Goal: Task Accomplishment & Management: Manage account settings

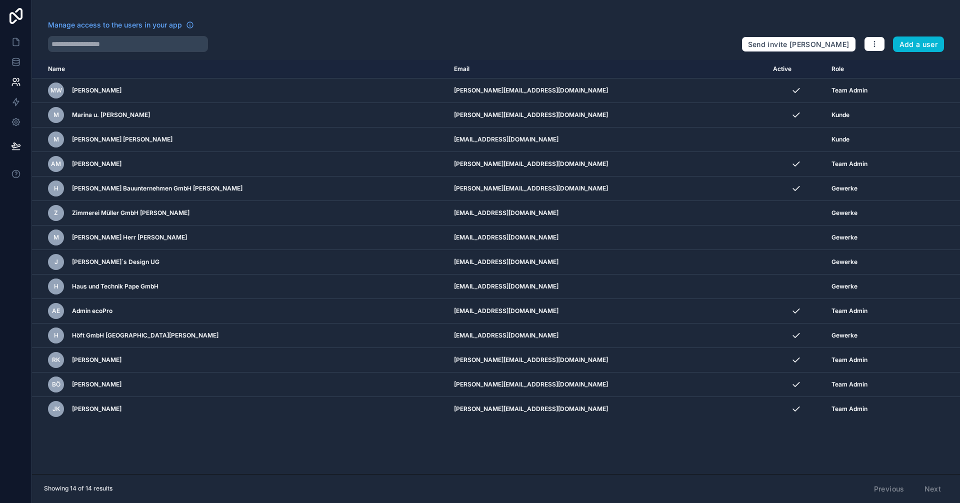
click at [601, 452] on div "Name Email Active Role userTable.email MW Maik Wiebusch m.wiebusch@ecopro.de Te…" at bounding box center [496, 267] width 928 height 414
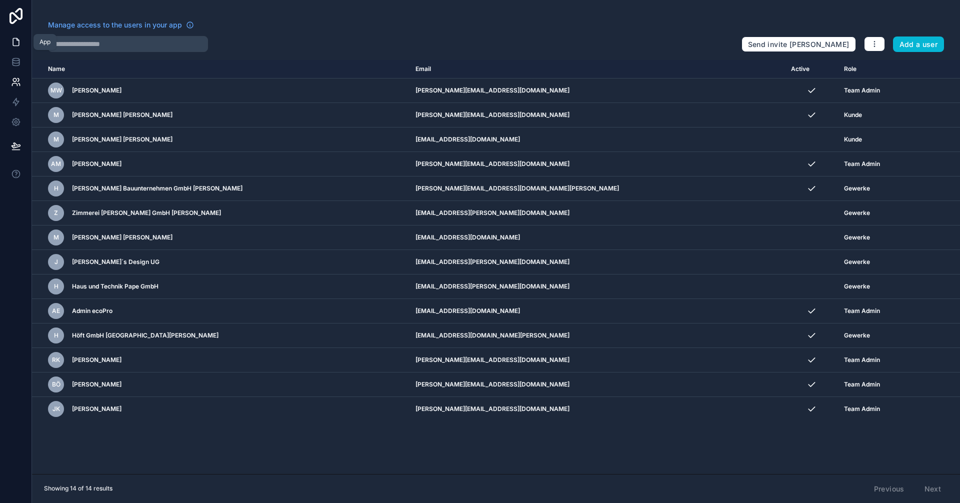
click at [13, 45] on icon at bounding box center [16, 41] width 6 height 7
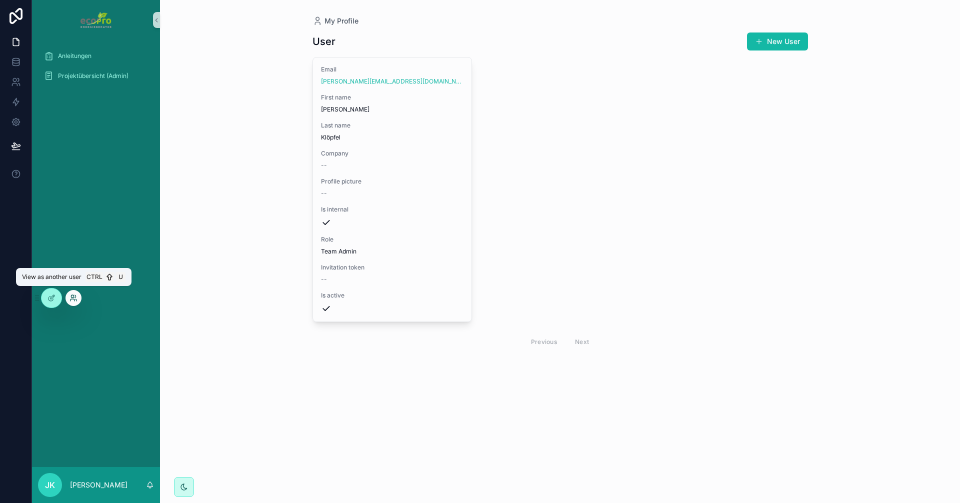
click at [72, 298] on icon at bounding box center [73, 298] width 8 height 8
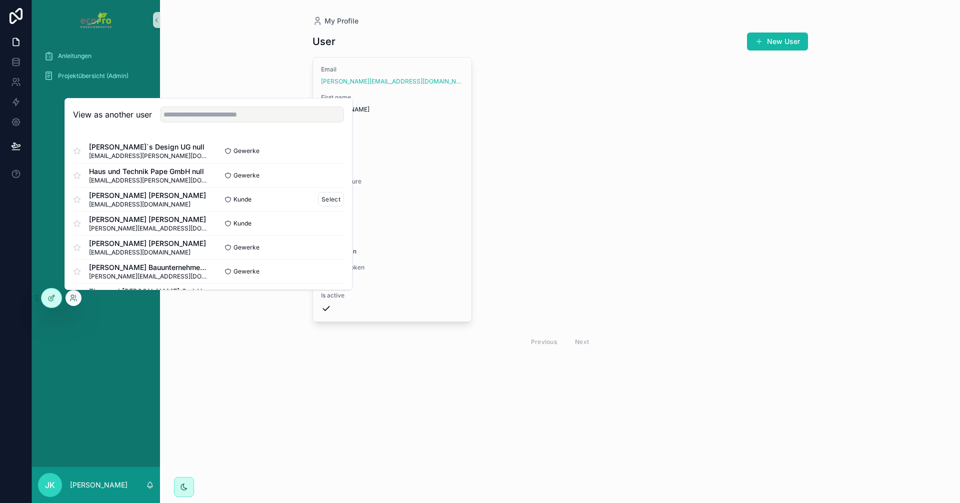
scroll to position [50, 0]
click at [325, 220] on button "Select" at bounding box center [331, 221] width 26 height 14
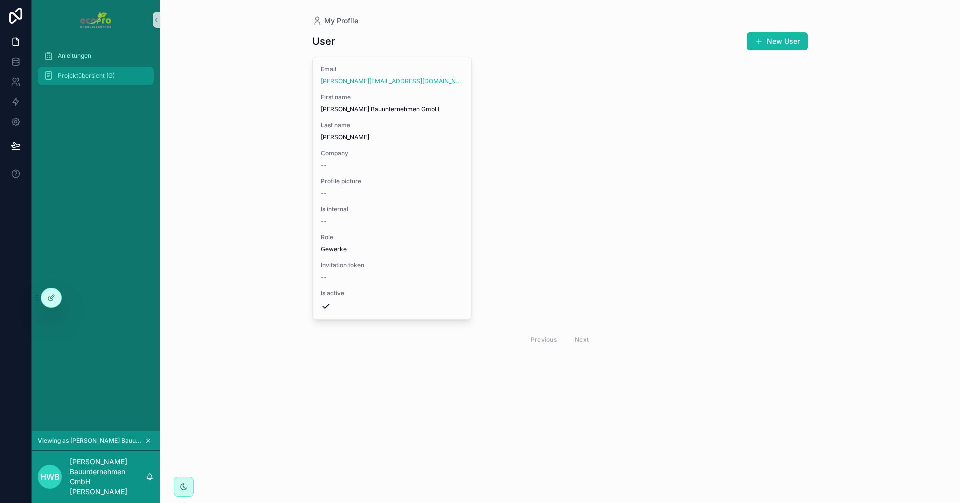
click at [107, 77] on span "Projektübersicht (G)" at bounding box center [86, 76] width 57 height 8
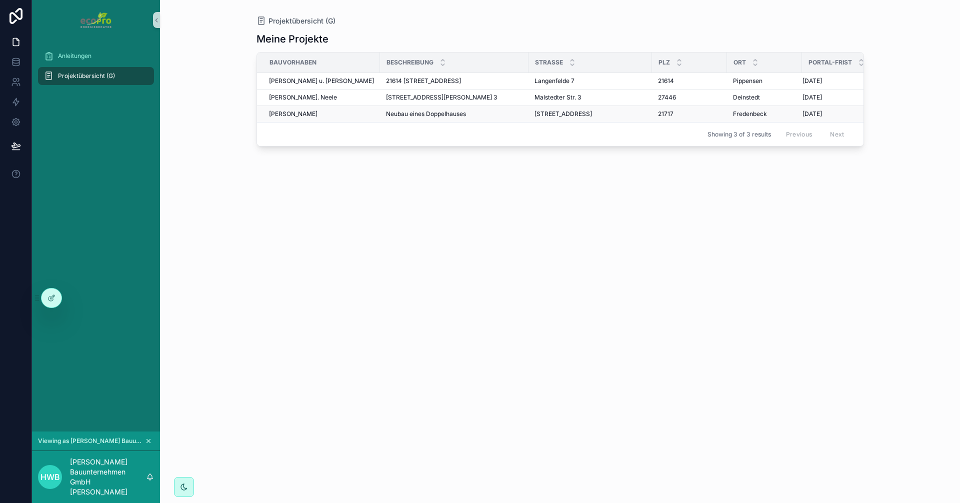
click at [324, 115] on div "Wiebusch, Maik" at bounding box center [321, 114] width 105 height 8
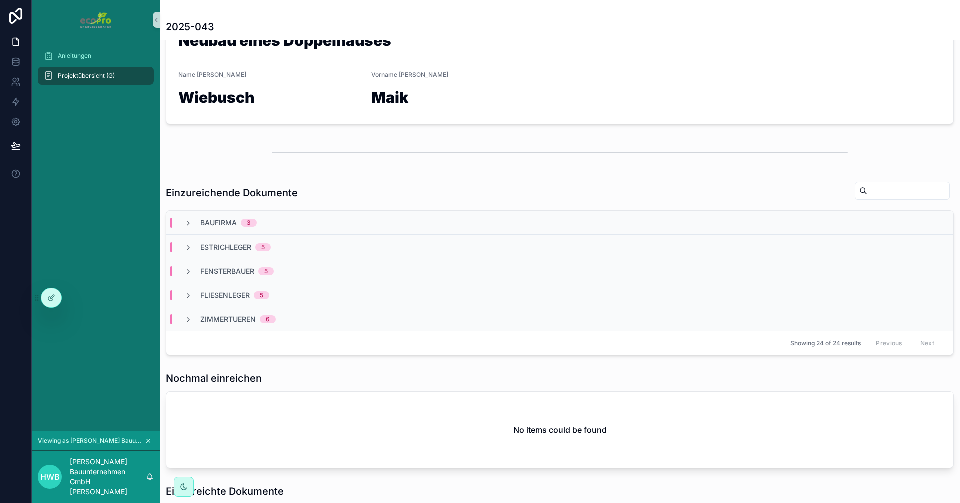
scroll to position [166, 0]
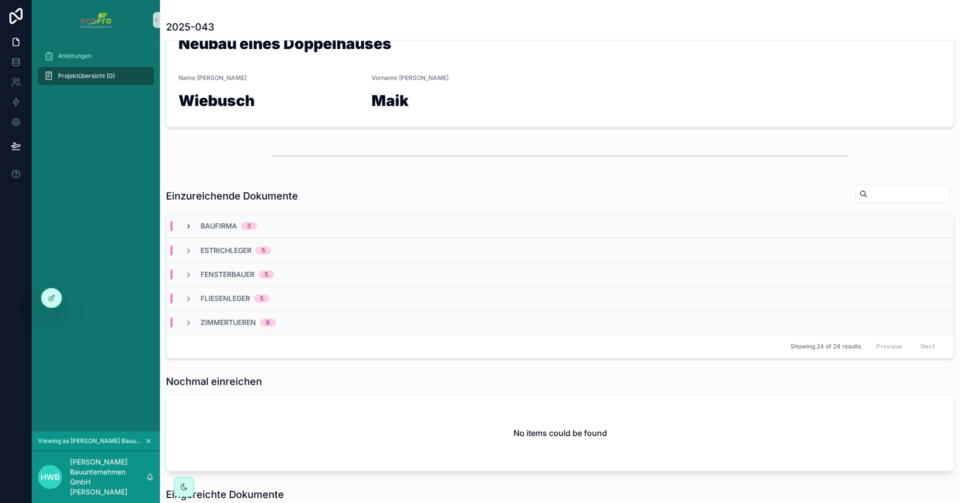
click at [189, 224] on icon "scrollable content" at bounding box center [188, 226] width 8 height 8
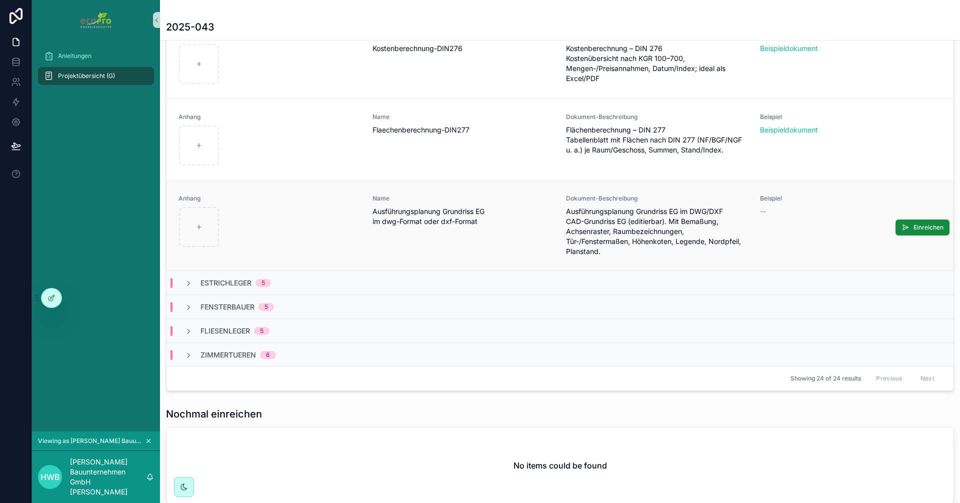
scroll to position [0, 0]
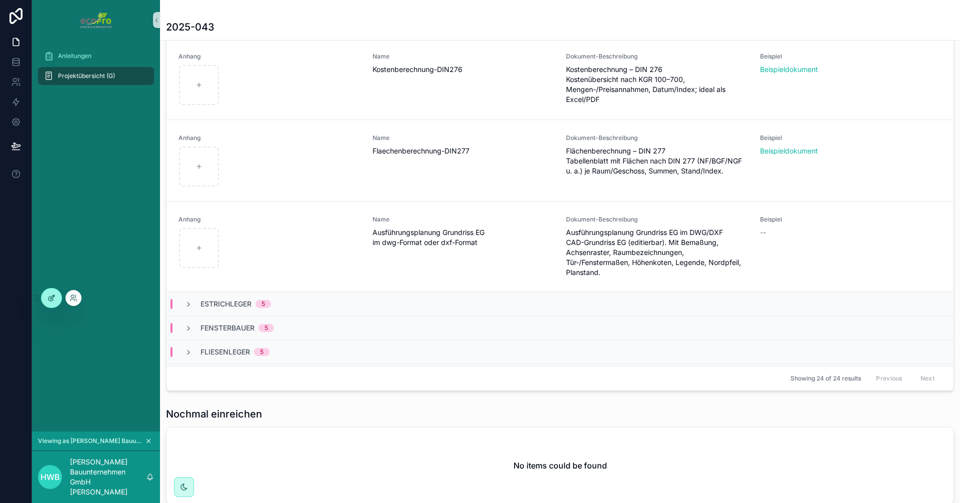
click at [54, 297] on icon at bounding box center [51, 298] width 8 height 8
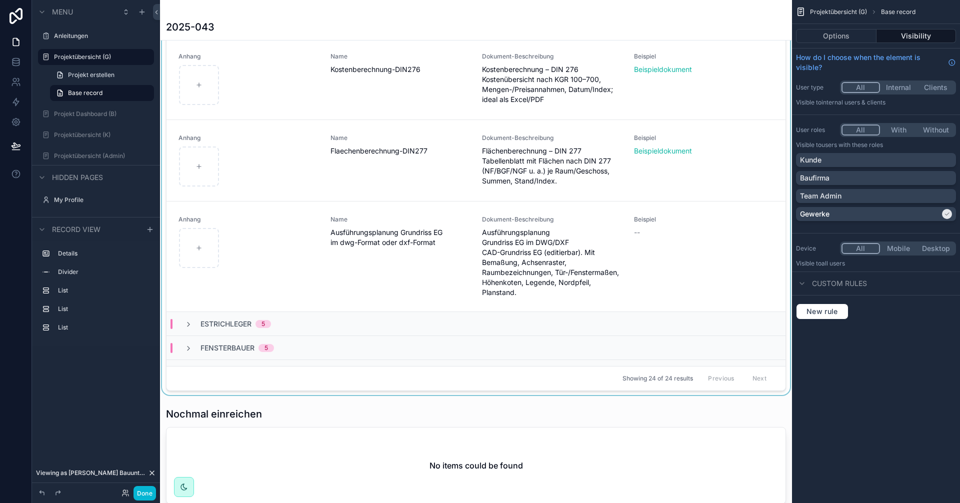
click at [436, 370] on div "Showing 24 of 24 results Previous Next" at bounding box center [475, 378] width 619 height 24
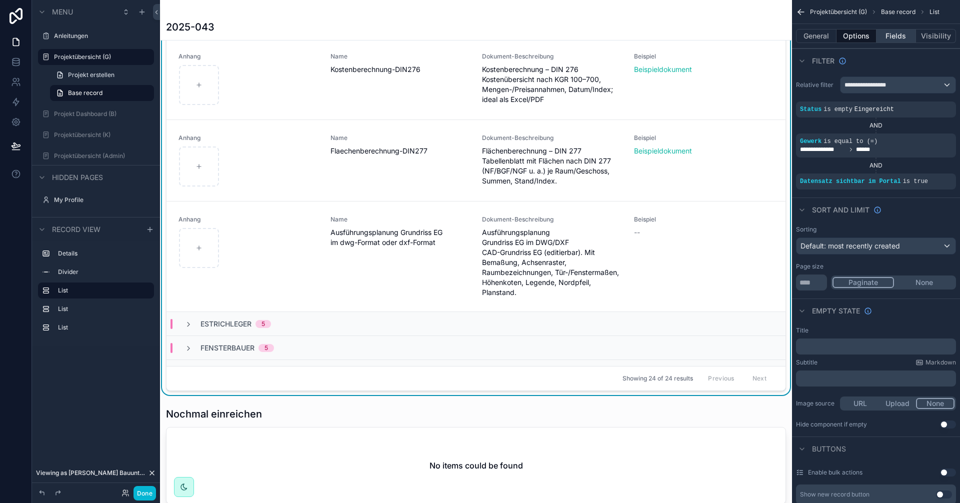
click at [891, 37] on button "Fields" at bounding box center [896, 36] width 40 height 14
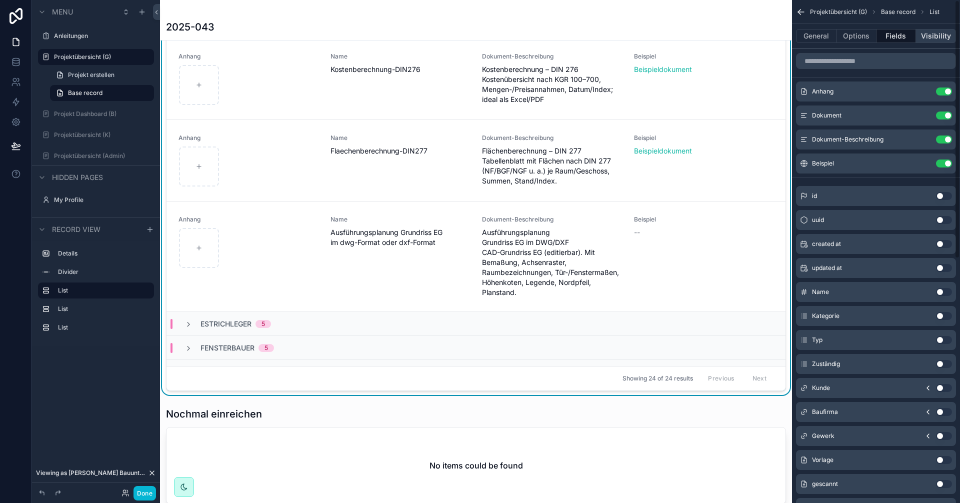
click at [928, 35] on button "Visibility" at bounding box center [936, 36] width 40 height 14
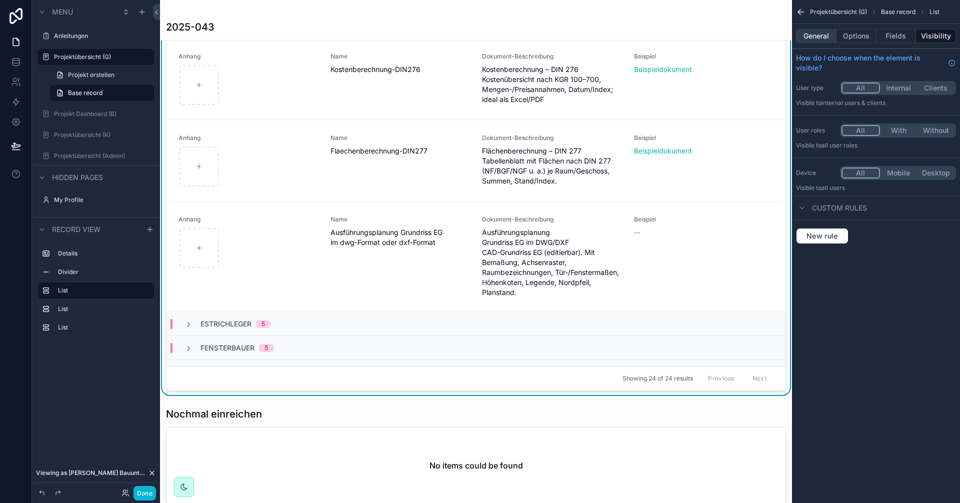
click at [819, 38] on button "General" at bounding box center [816, 36] width 40 height 14
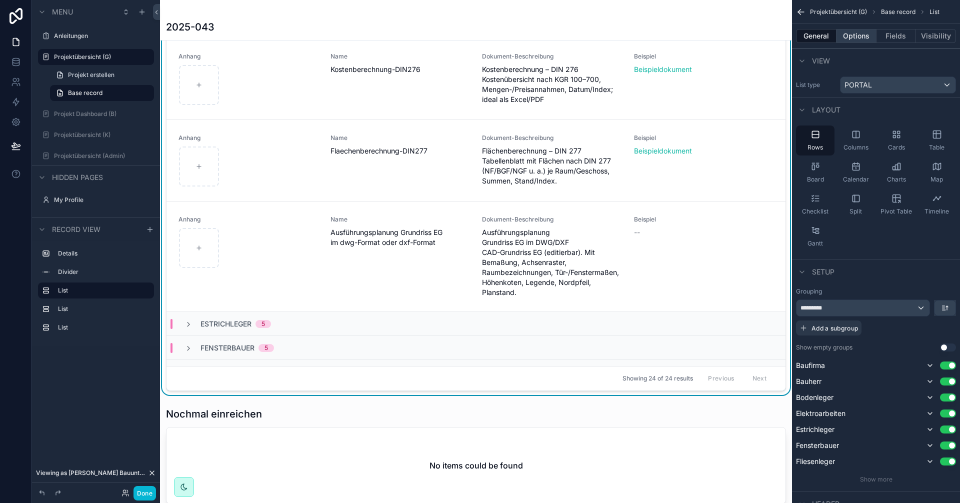
click at [856, 37] on button "Options" at bounding box center [856, 36] width 40 height 14
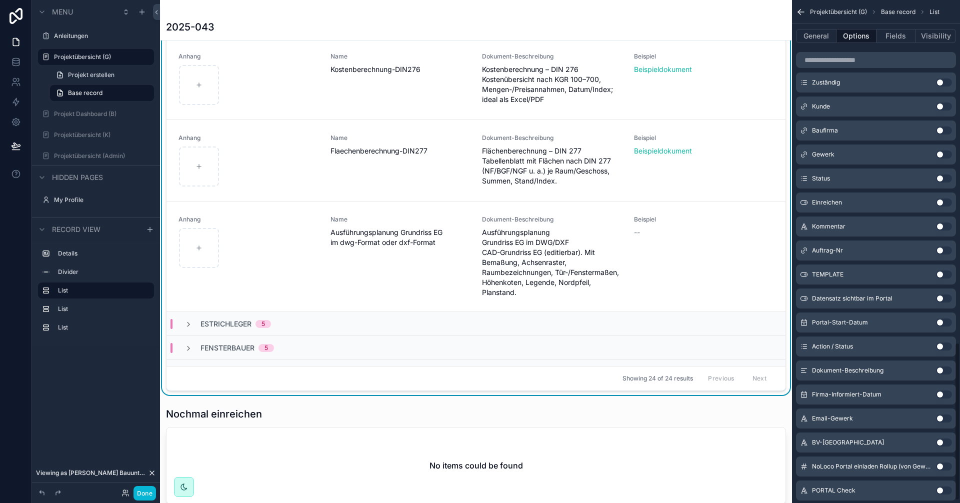
scroll to position [1093, 0]
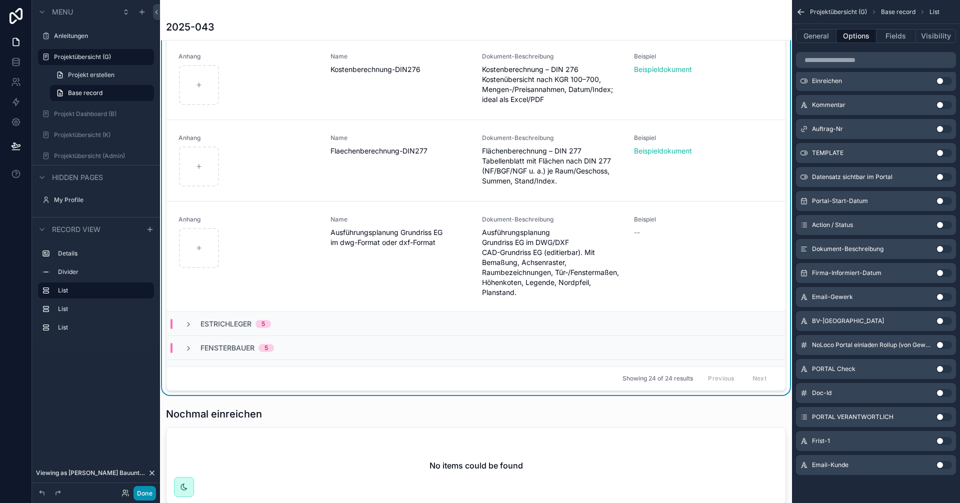
click at [146, 496] on button "Done" at bounding box center [144, 493] width 22 height 14
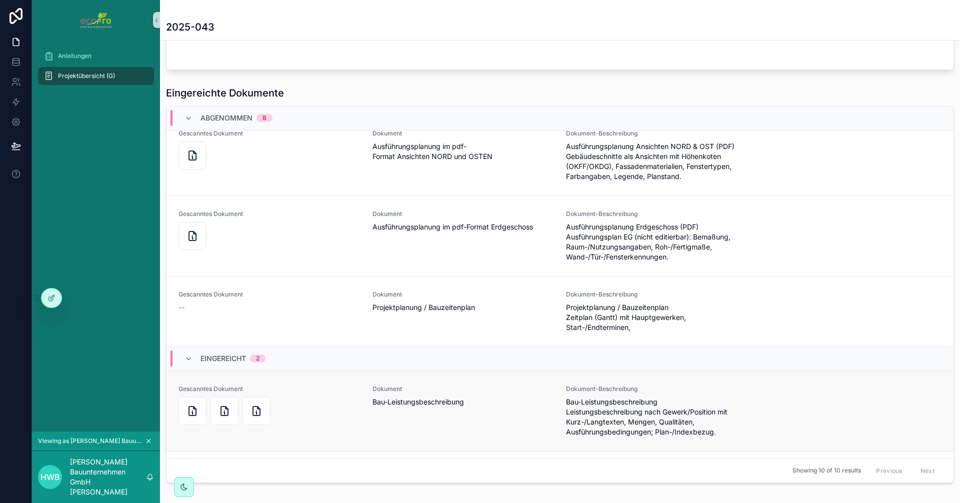
scroll to position [401, 0]
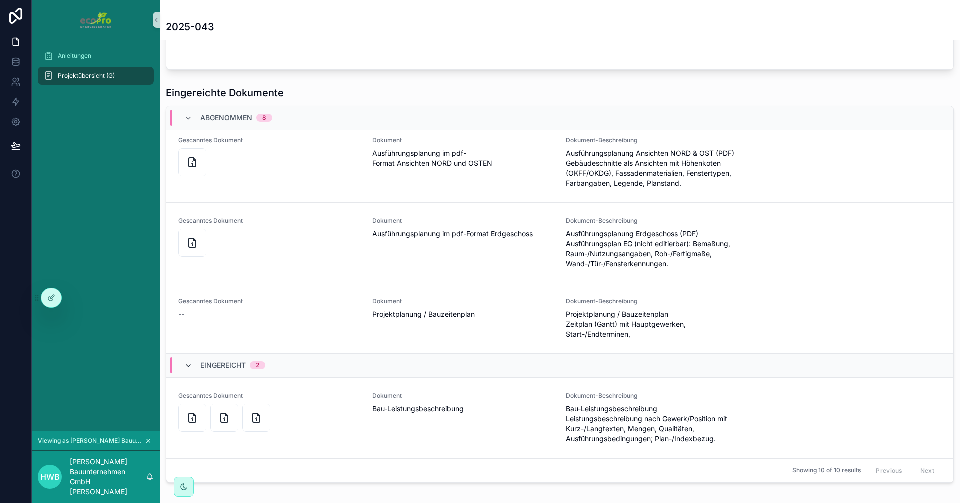
click at [187, 370] on icon "scrollable content" at bounding box center [188, 366] width 8 height 8
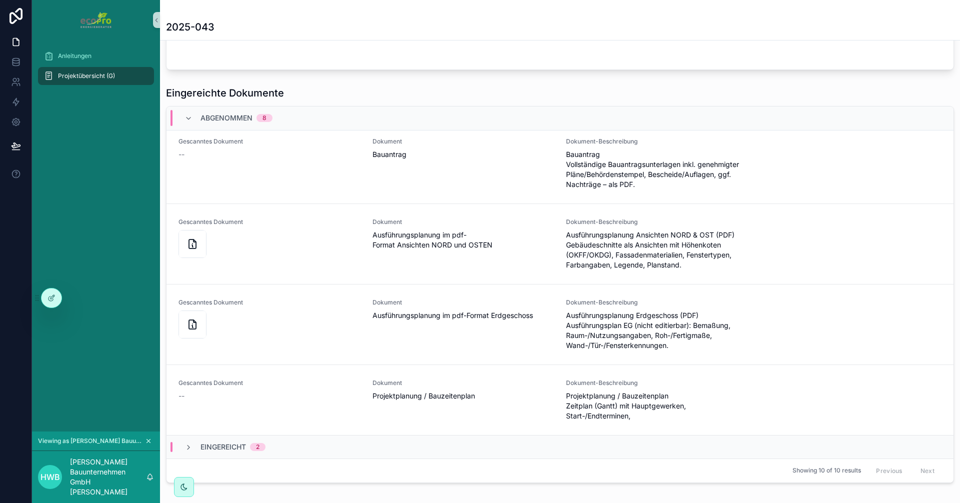
scroll to position [329, 0]
click at [187, 115] on icon "scrollable content" at bounding box center [188, 118] width 8 height 8
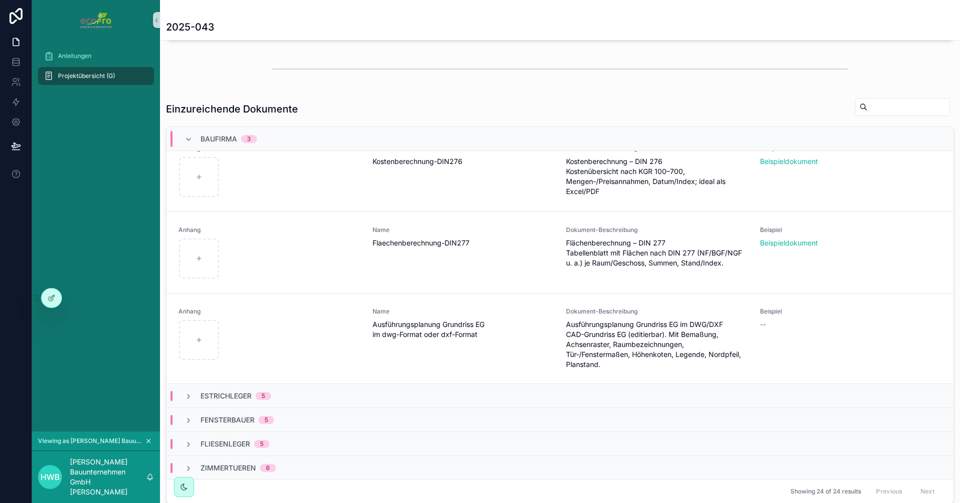
scroll to position [244, 0]
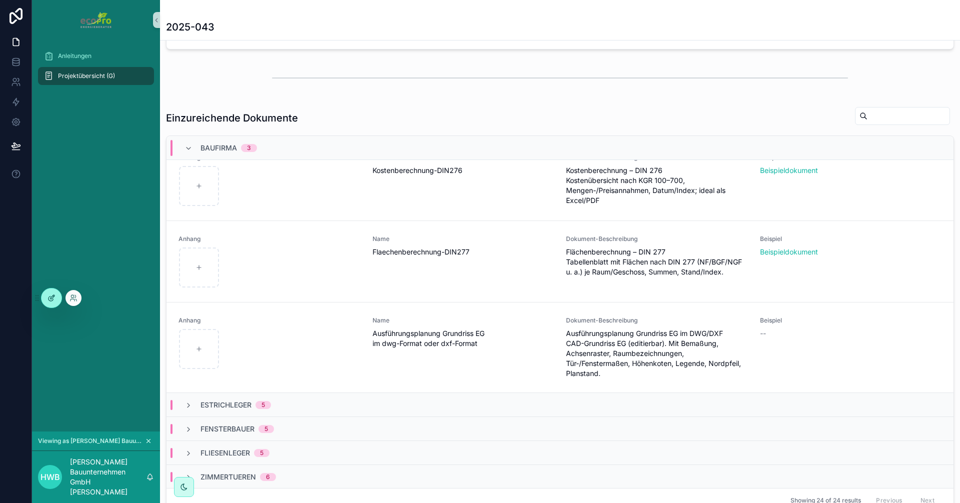
click at [50, 296] on icon at bounding box center [51, 298] width 8 height 8
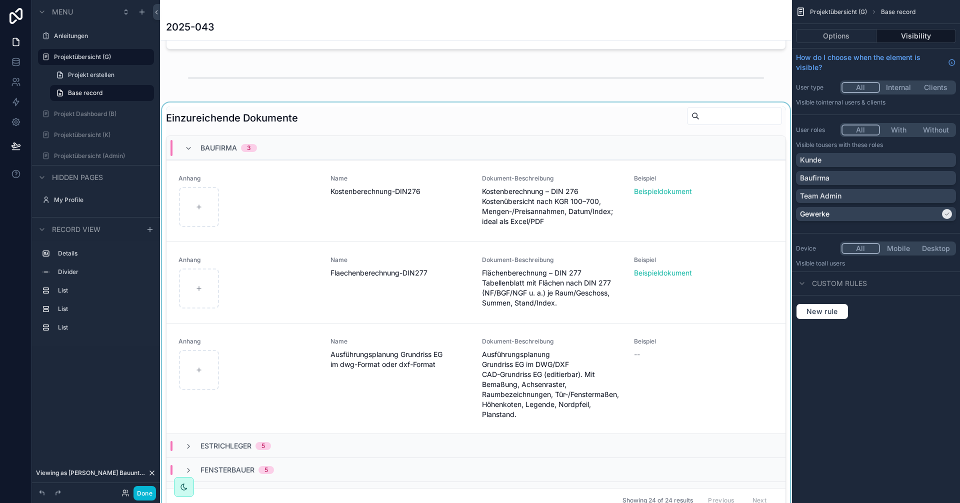
click at [351, 105] on div "scrollable content" at bounding box center [476, 309] width 632 height 414
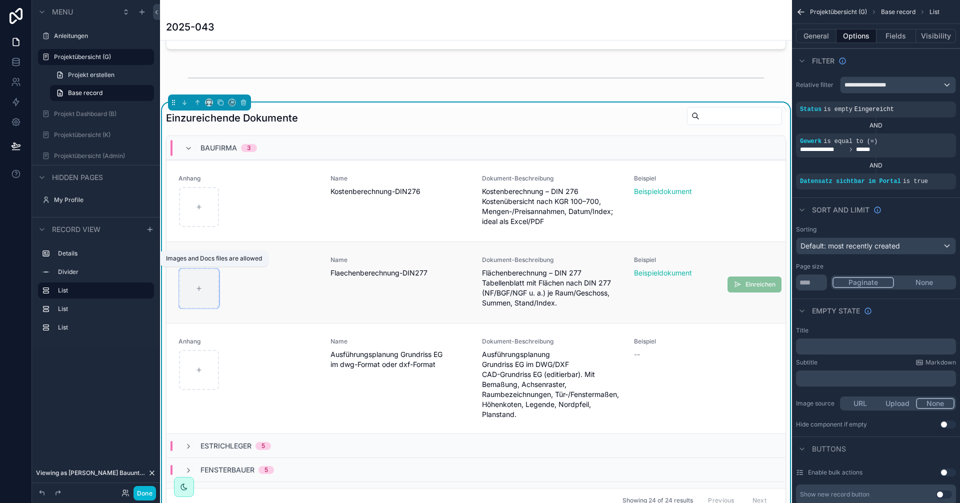
click at [196, 292] on div "scrollable content" at bounding box center [199, 288] width 40 height 40
drag, startPoint x: 190, startPoint y: 286, endPoint x: 230, endPoint y: 239, distance: 62.0
click at [230, 239] on div "Anhang Name Kostenberechnung-DIN276 Dokument-Beschreibung Kostenberechnung – DI…" at bounding box center [475, 200] width 619 height 81
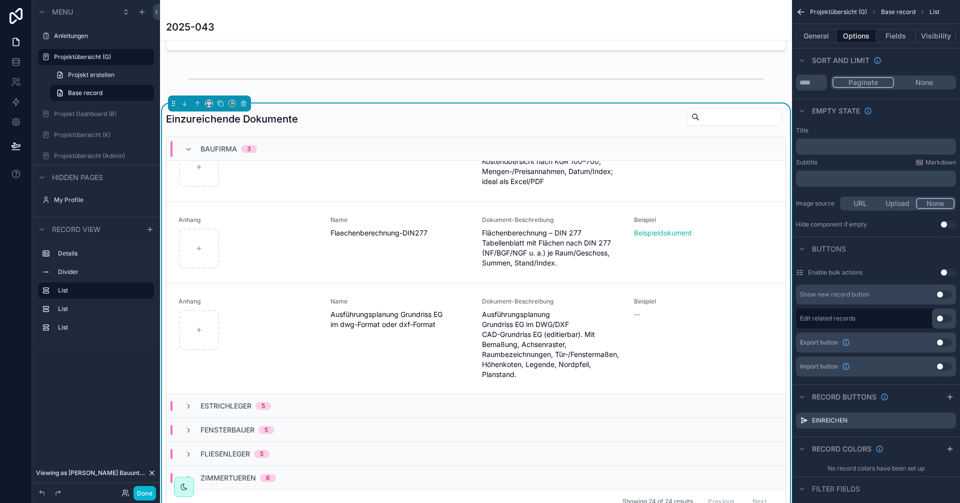
scroll to position [350, 0]
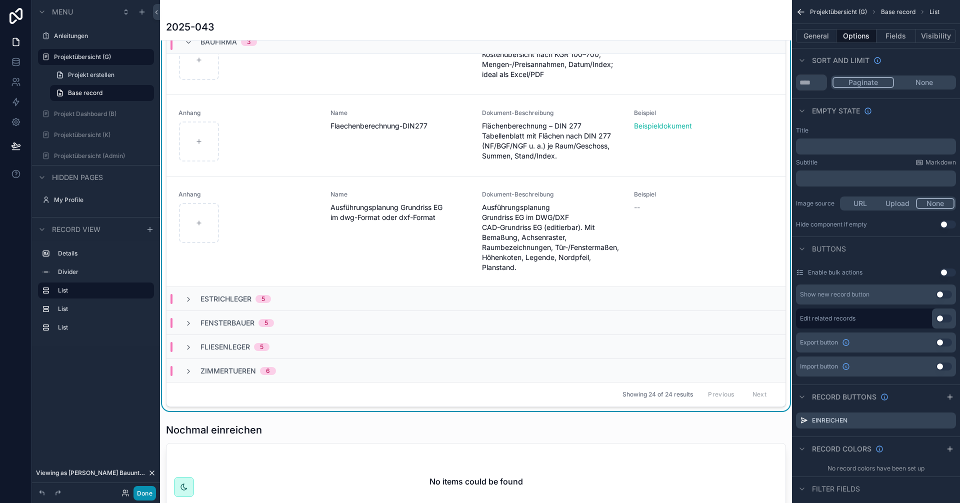
click at [150, 491] on button "Done" at bounding box center [144, 493] width 22 height 14
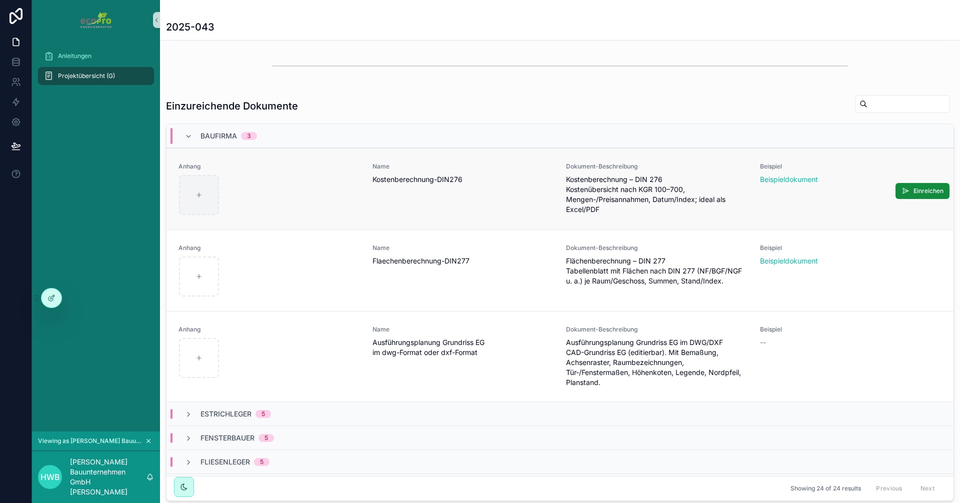
scroll to position [150, 0]
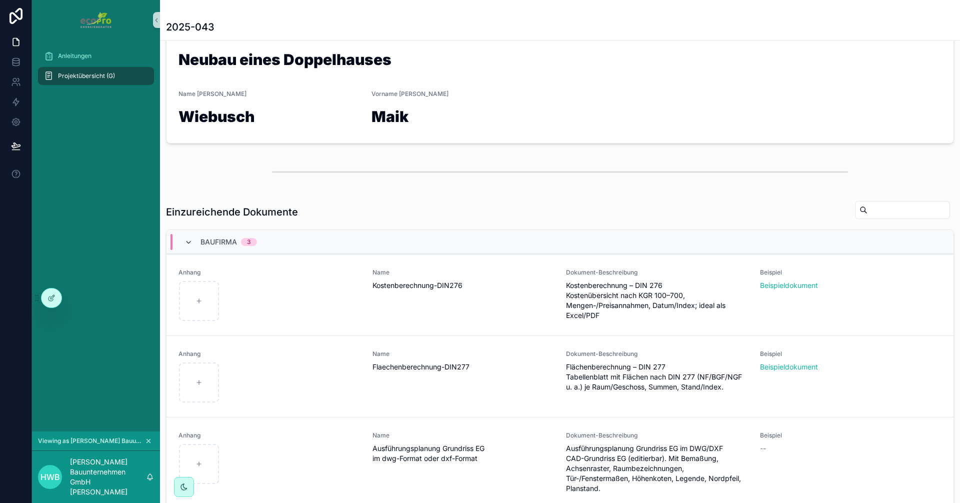
click at [187, 243] on icon "scrollable content" at bounding box center [188, 242] width 8 height 8
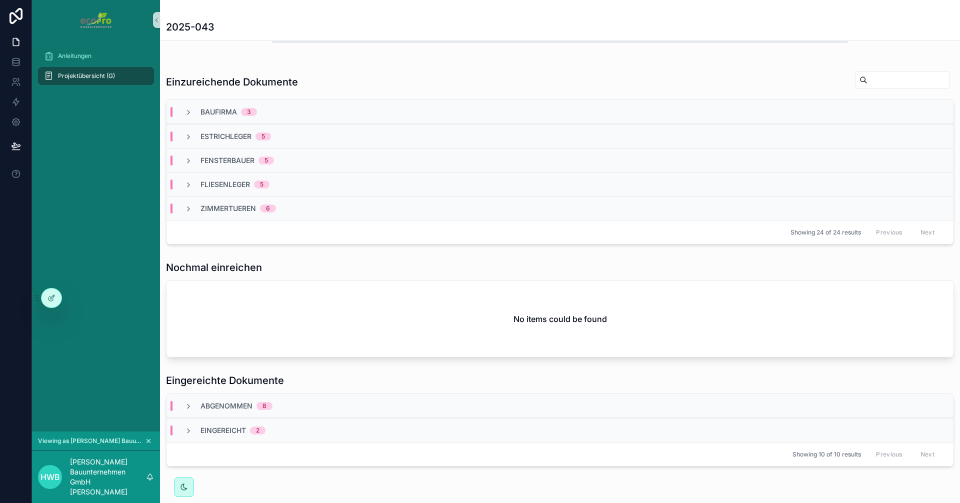
scroll to position [311, 0]
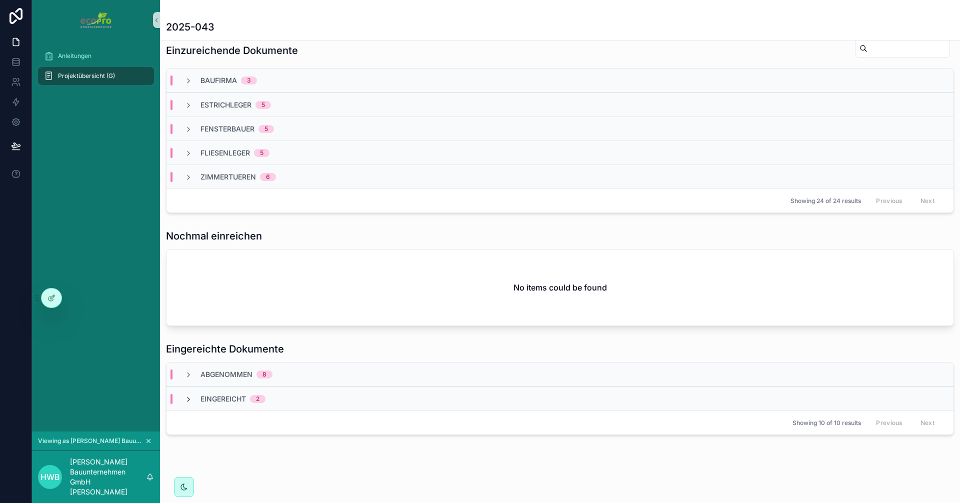
click at [185, 399] on icon "scrollable content" at bounding box center [188, 399] width 8 height 8
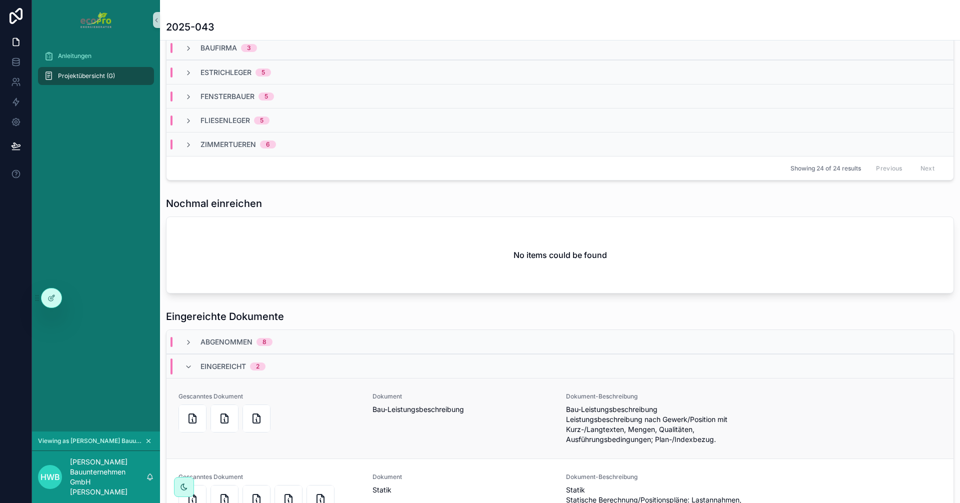
scroll to position [461, 0]
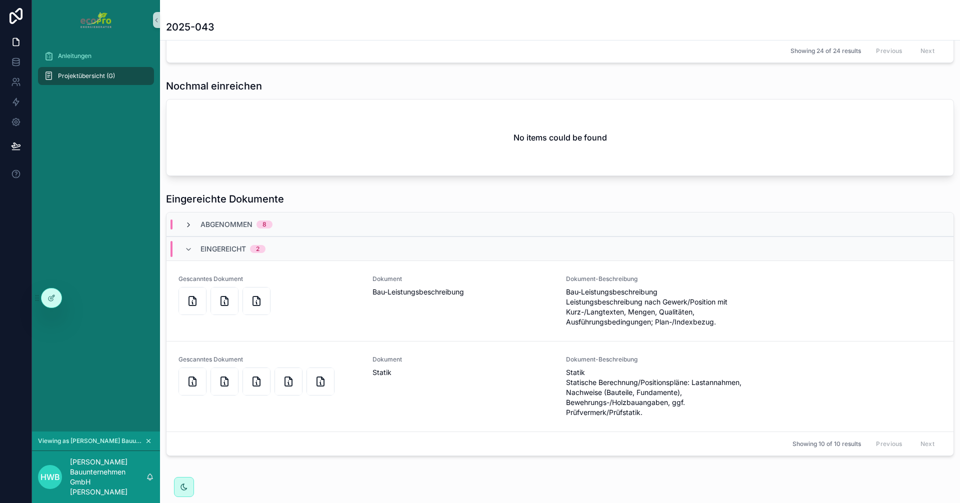
click at [188, 225] on icon "scrollable content" at bounding box center [188, 225] width 8 height 8
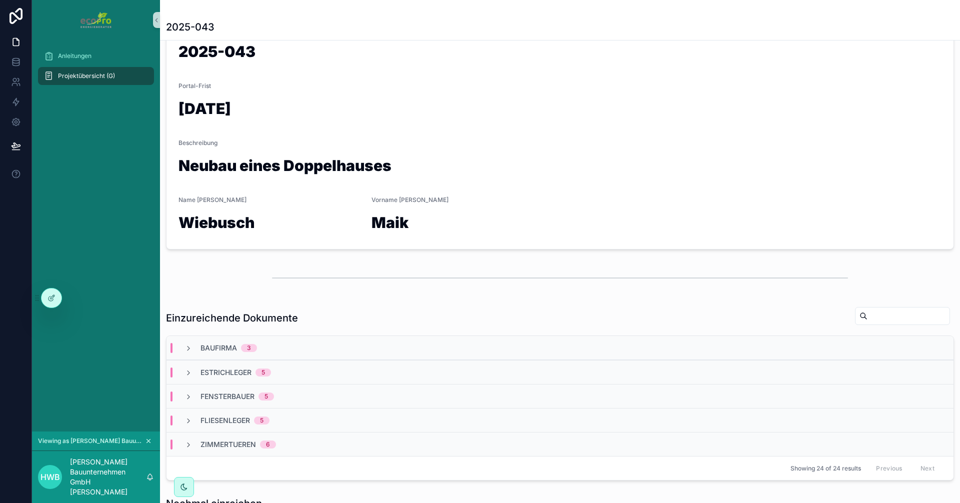
scroll to position [0, 0]
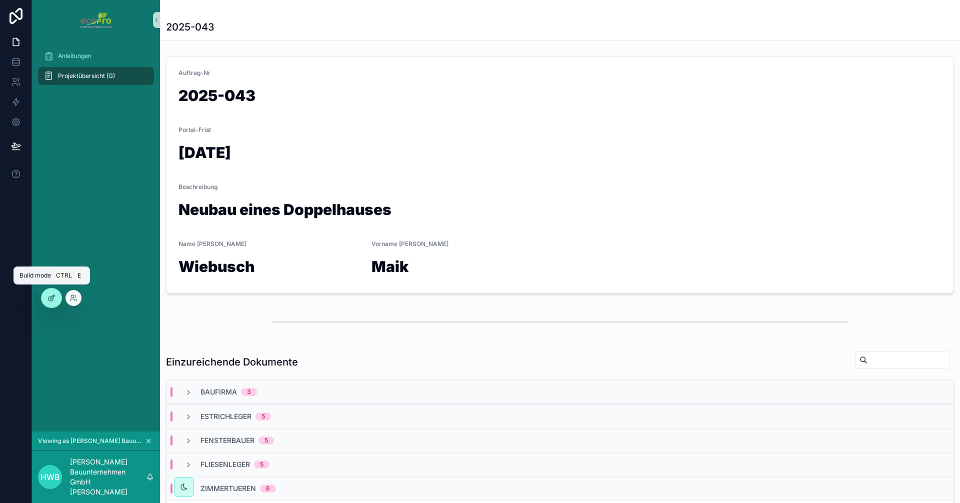
click at [48, 302] on div at bounding box center [51, 297] width 20 height 19
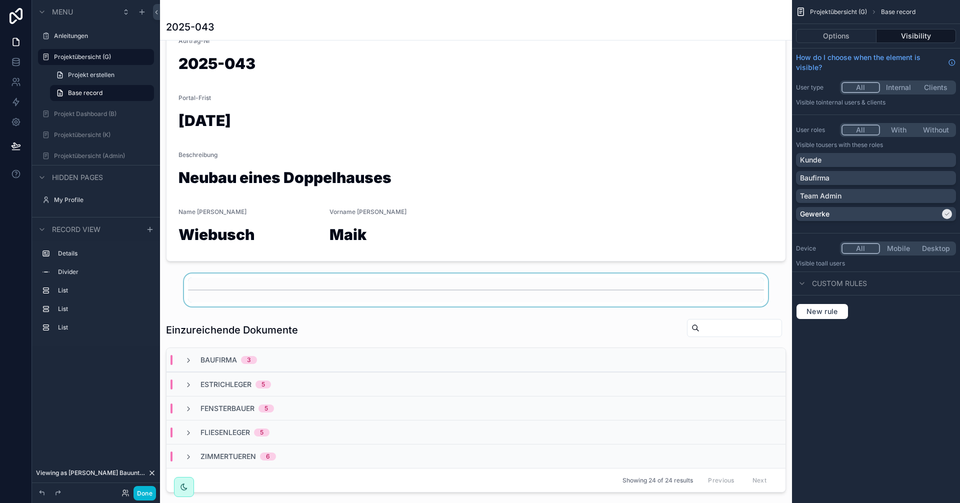
scroll to position [50, 0]
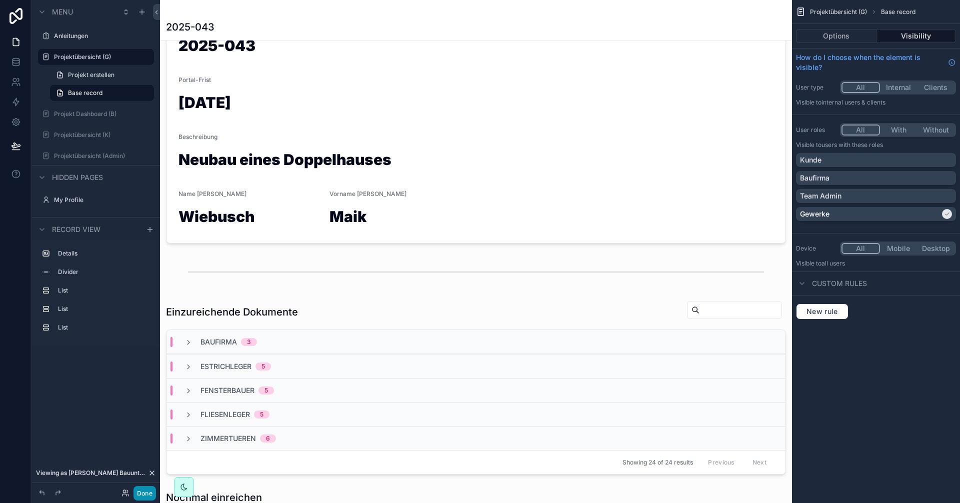
click at [148, 489] on button "Done" at bounding box center [144, 493] width 22 height 14
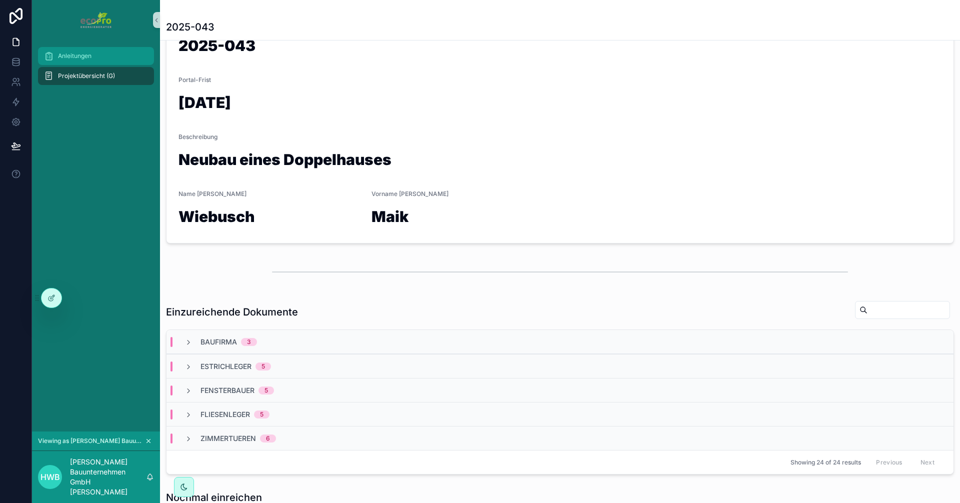
click at [65, 54] on span "Anleitungen" at bounding box center [74, 56] width 33 height 8
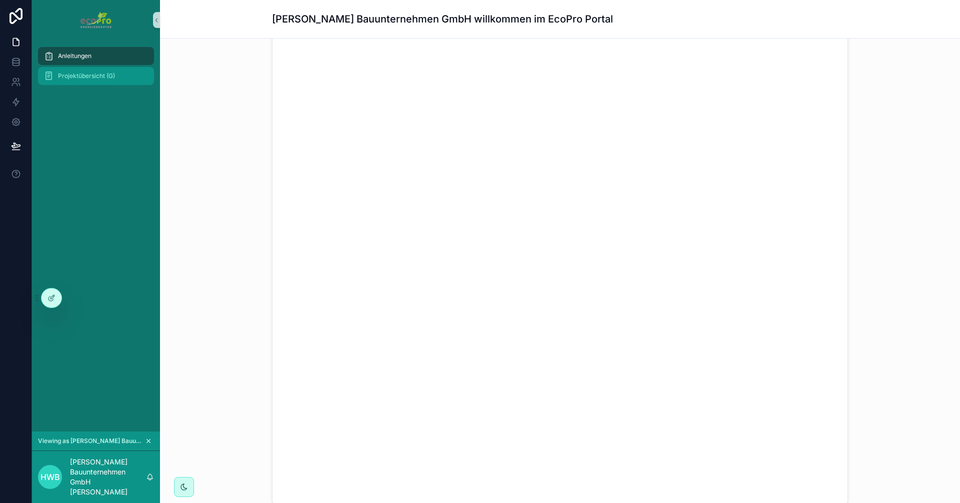
click at [67, 78] on span "Projektübersicht (G)" at bounding box center [86, 76] width 57 height 8
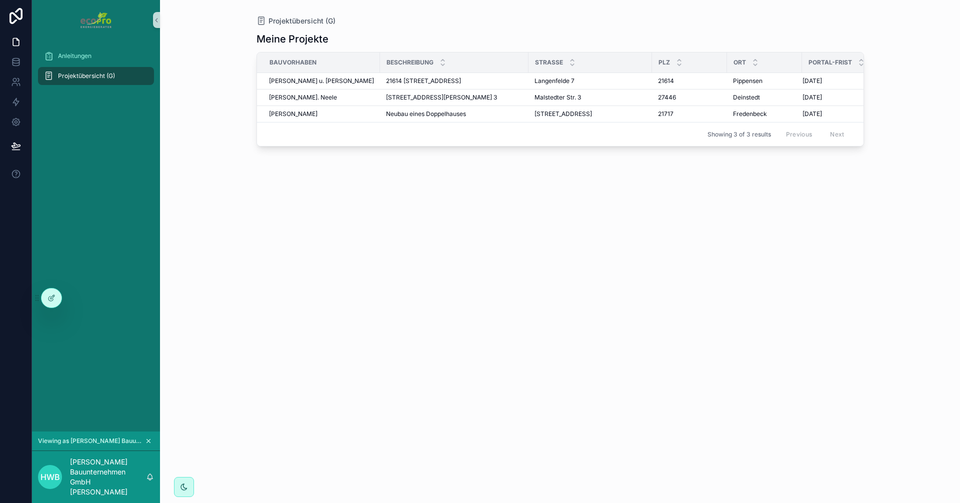
click at [149, 440] on icon "scrollable content" at bounding box center [148, 440] width 7 height 7
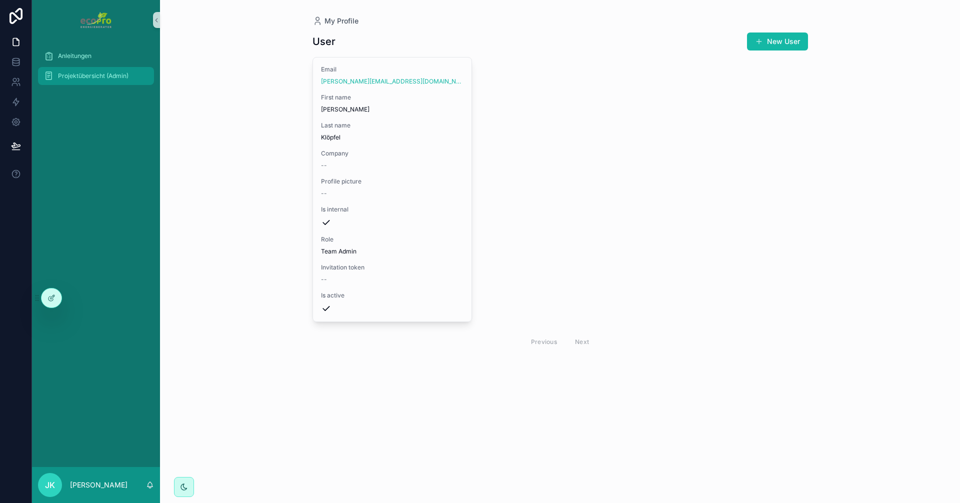
click at [102, 81] on div "Projektübersicht (Admin)" at bounding box center [96, 76] width 104 height 16
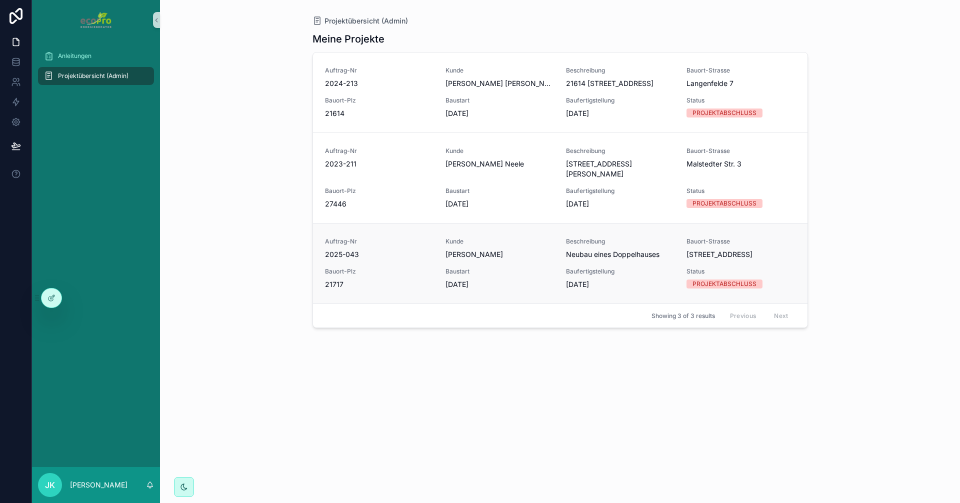
click at [388, 271] on span "Bauort-Plz" at bounding box center [379, 271] width 108 height 8
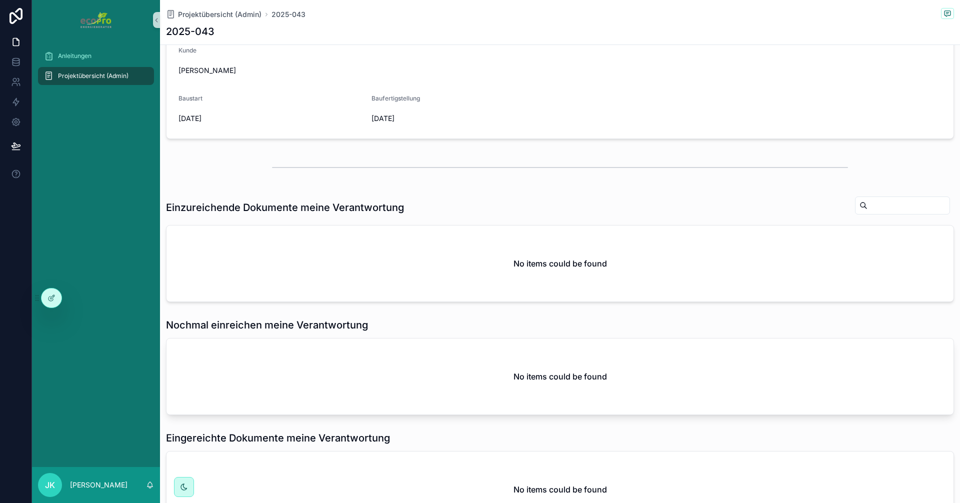
scroll to position [150, 0]
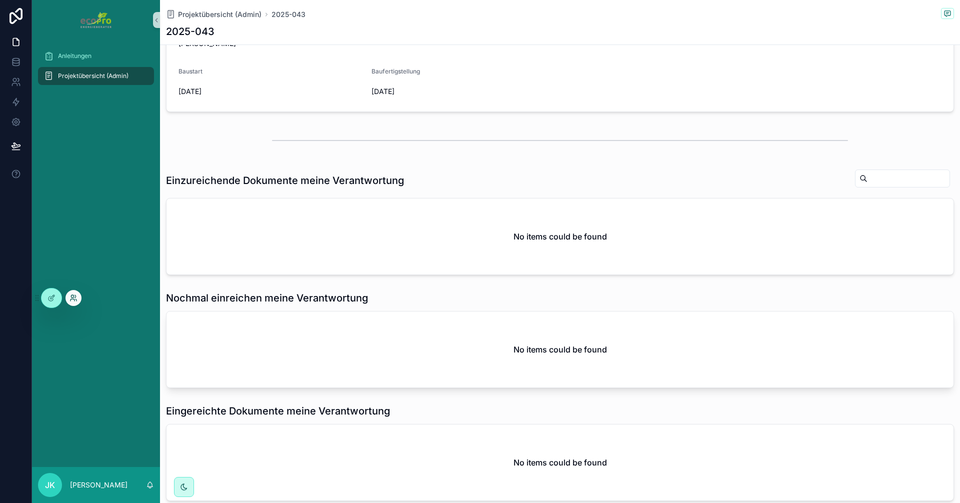
click at [70, 299] on icon at bounding box center [73, 298] width 8 height 8
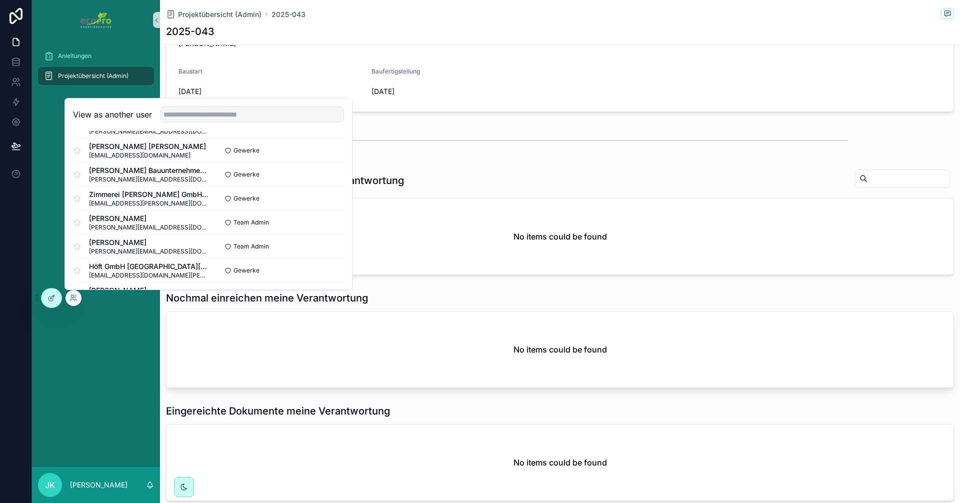
scroll to position [93, 0]
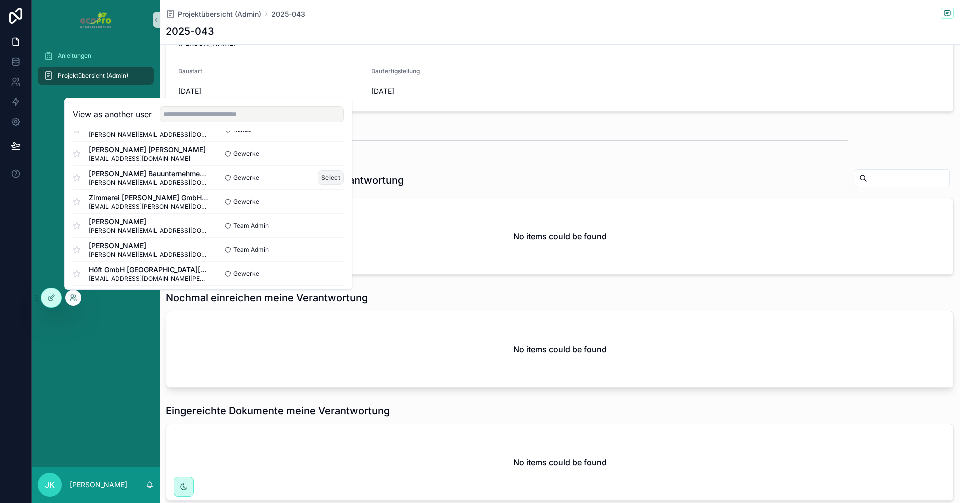
click at [318, 176] on button "Select" at bounding box center [331, 177] width 26 height 14
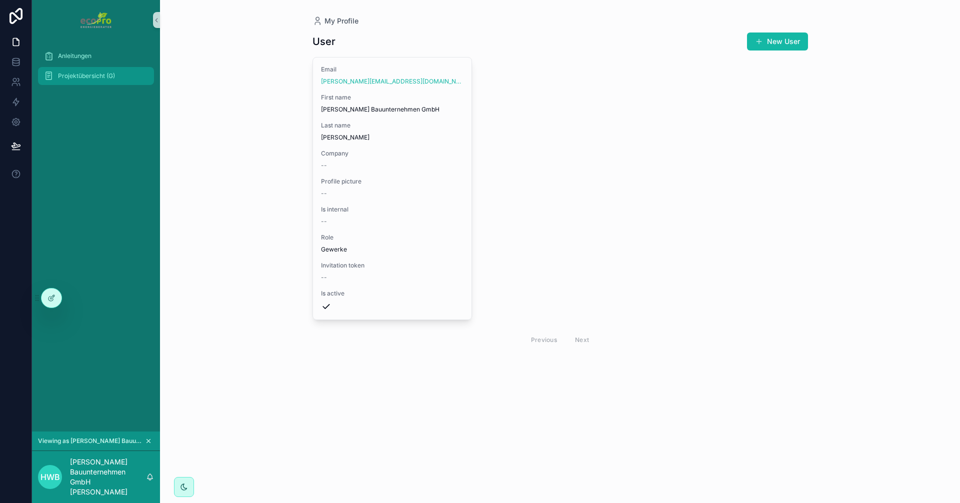
click at [85, 76] on span "Projektübersicht (G)" at bounding box center [86, 76] width 57 height 8
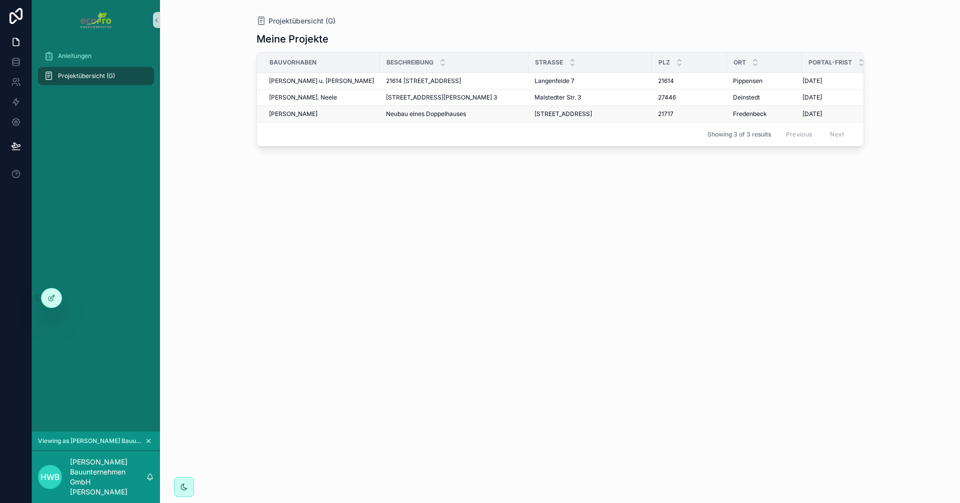
click at [302, 116] on span "[PERSON_NAME]" at bounding box center [293, 114] width 48 height 8
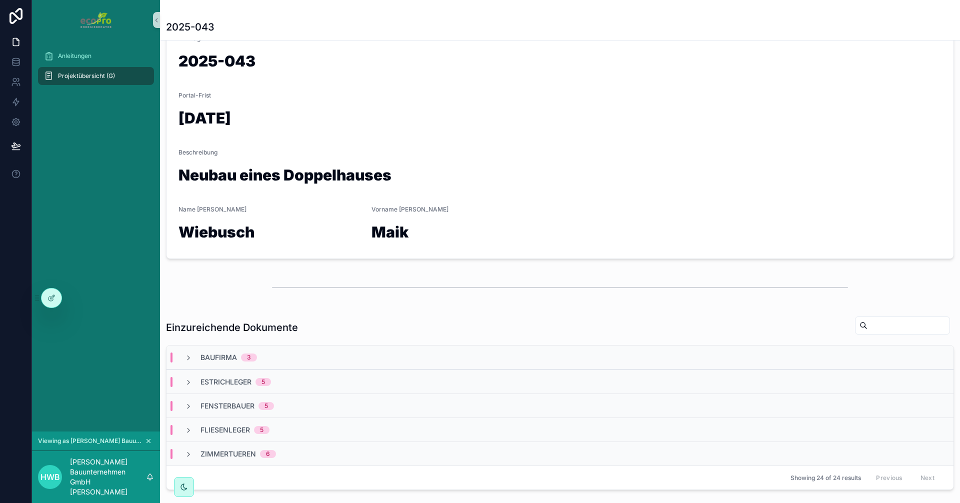
scroll to position [100, 0]
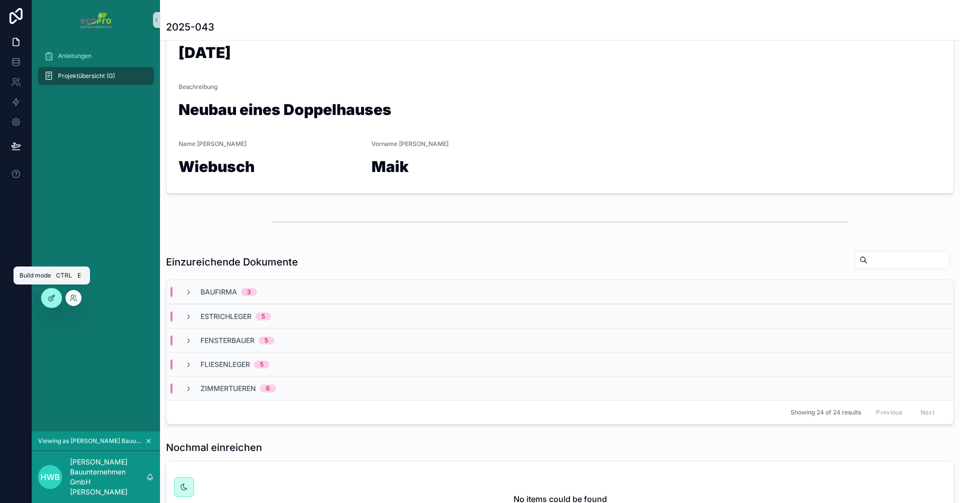
click at [49, 299] on icon at bounding box center [51, 298] width 8 height 8
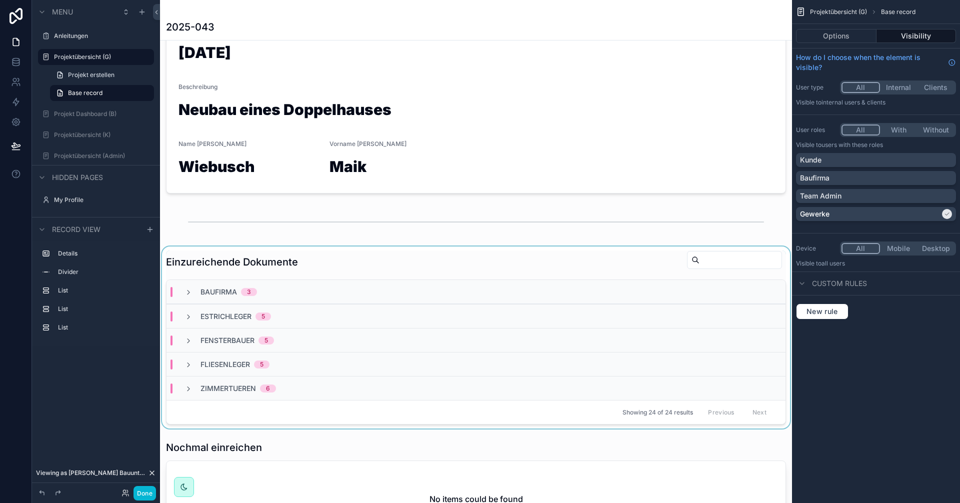
click at [273, 259] on div "scrollable content" at bounding box center [476, 337] width 632 height 182
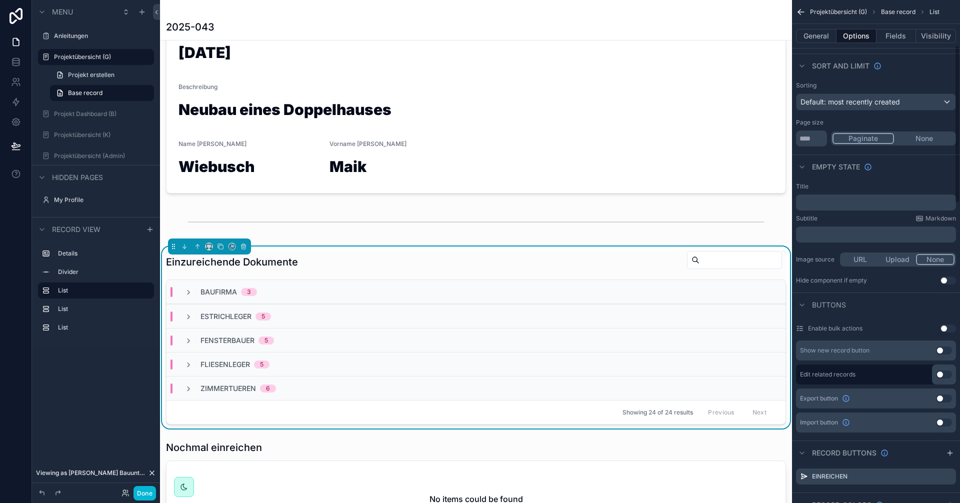
scroll to position [0, 0]
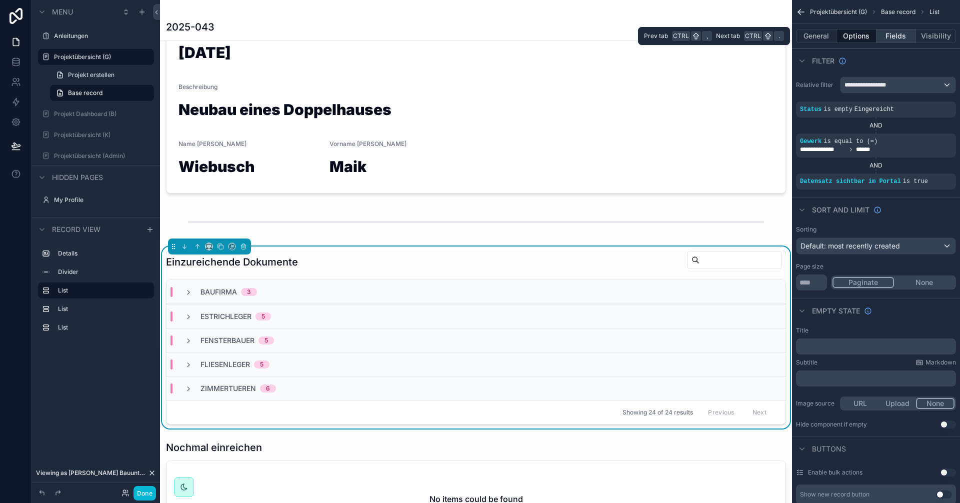
click at [900, 36] on button "Fields" at bounding box center [896, 36] width 40 height 14
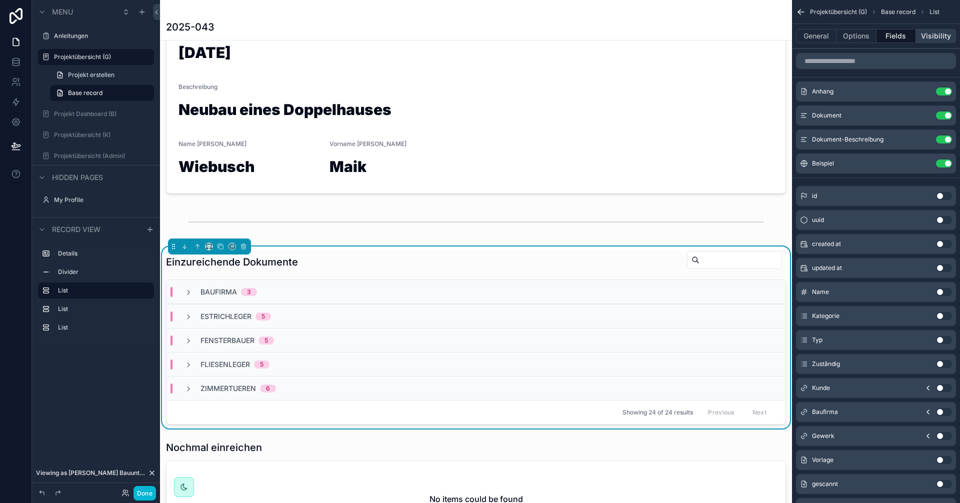
click at [936, 39] on button "Visibility" at bounding box center [936, 36] width 40 height 14
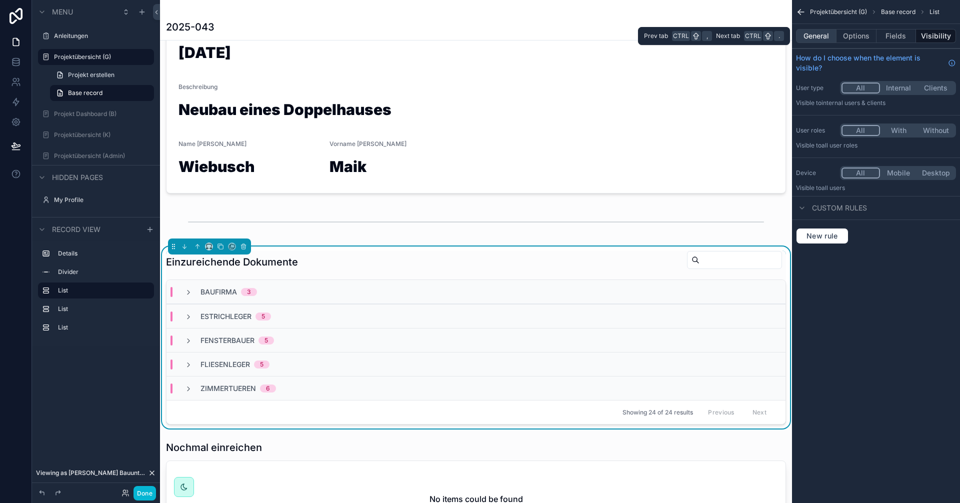
click at [810, 36] on button "General" at bounding box center [816, 36] width 40 height 14
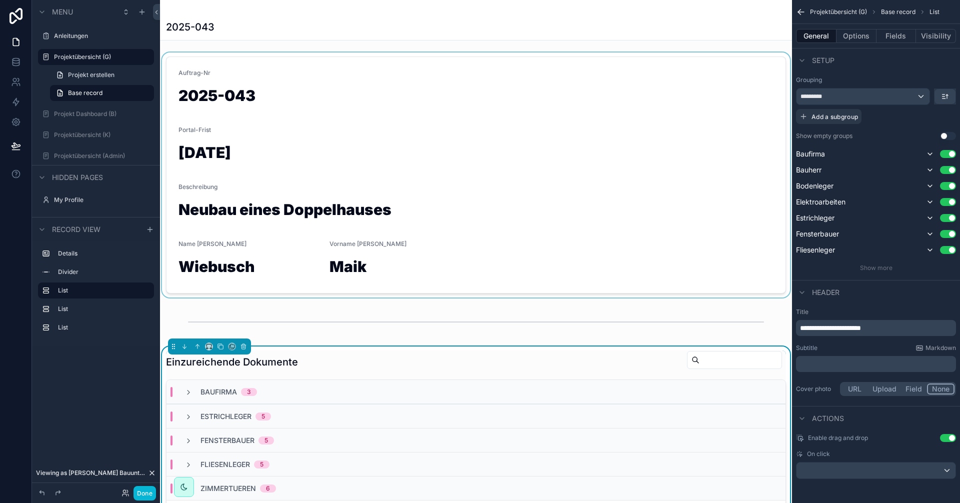
click at [402, 168] on div "scrollable content" at bounding box center [476, 174] width 632 height 245
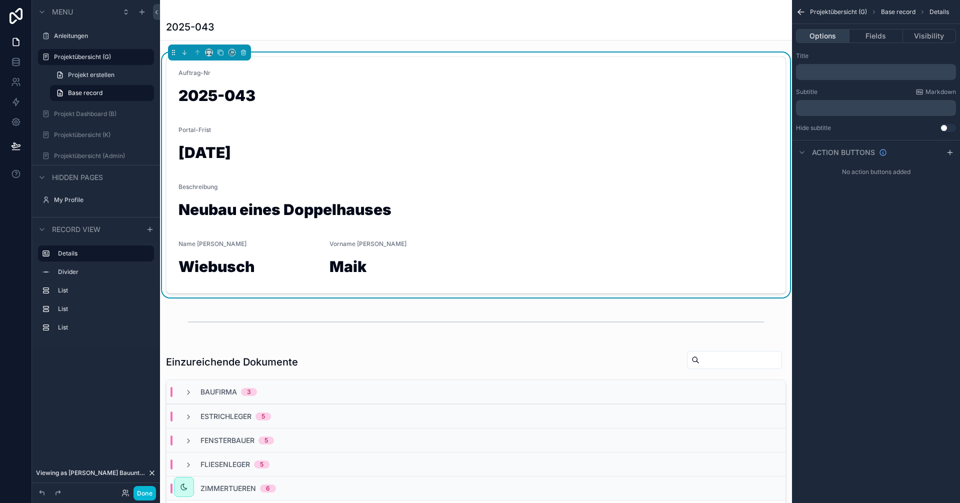
click at [823, 33] on button "Options" at bounding box center [822, 36] width 53 height 14
click at [878, 34] on button "Fields" at bounding box center [875, 36] width 53 height 14
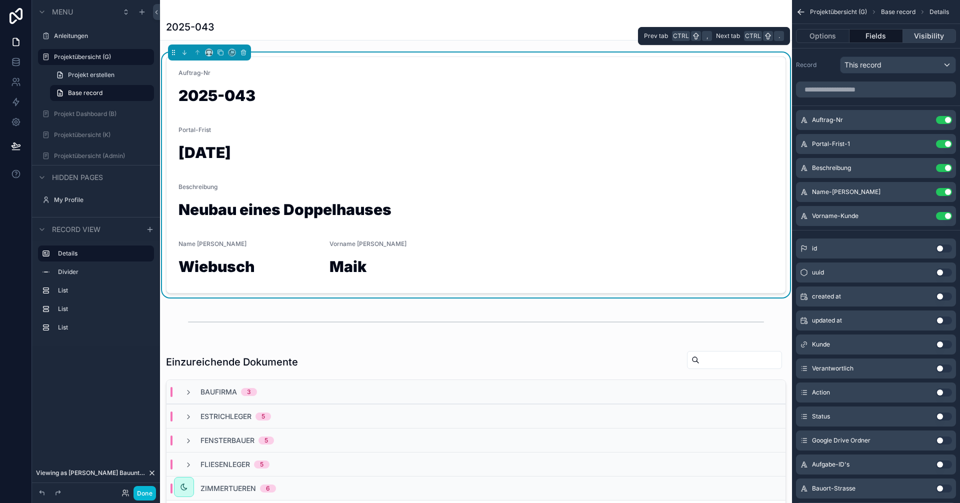
click at [929, 34] on button "Visibility" at bounding box center [929, 36] width 53 height 14
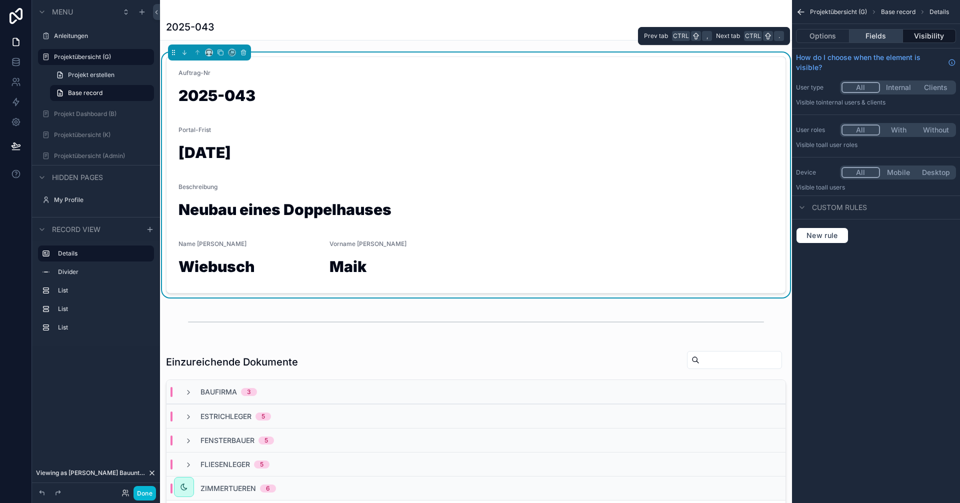
click at [887, 36] on button "Fields" at bounding box center [875, 36] width 53 height 14
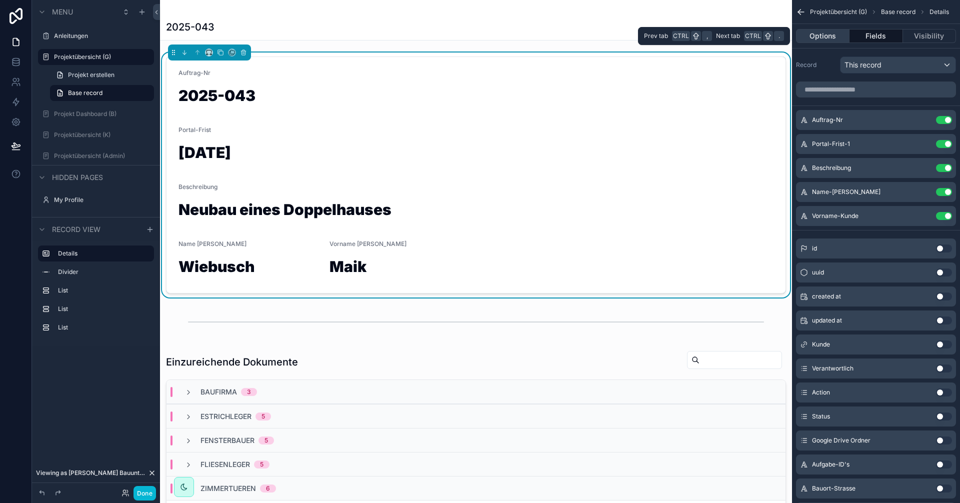
click at [817, 39] on button "Options" at bounding box center [822, 36] width 53 height 14
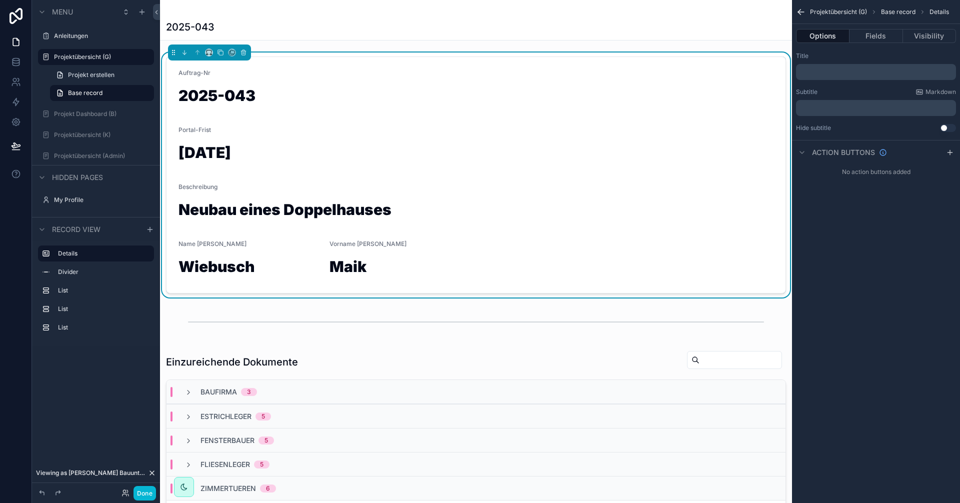
click at [403, 187] on div "Beschreibung" at bounding box center [475, 189] width 595 height 12
drag, startPoint x: 403, startPoint y: 187, endPoint x: 391, endPoint y: 182, distance: 13.3
click at [391, 182] on form "Auftrag-Nr 2025-043 Portal-Frist [DATE] Beschreibung Neubau eines Doppelhauses …" at bounding box center [475, 175] width 619 height 236
click at [880, 38] on button "Fields" at bounding box center [875, 36] width 53 height 14
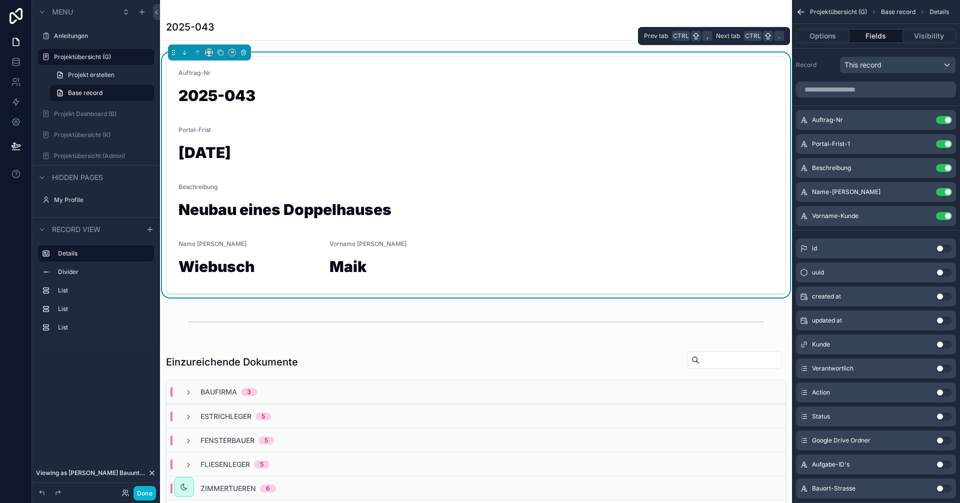
click at [880, 38] on button "Fields" at bounding box center [875, 36] width 53 height 14
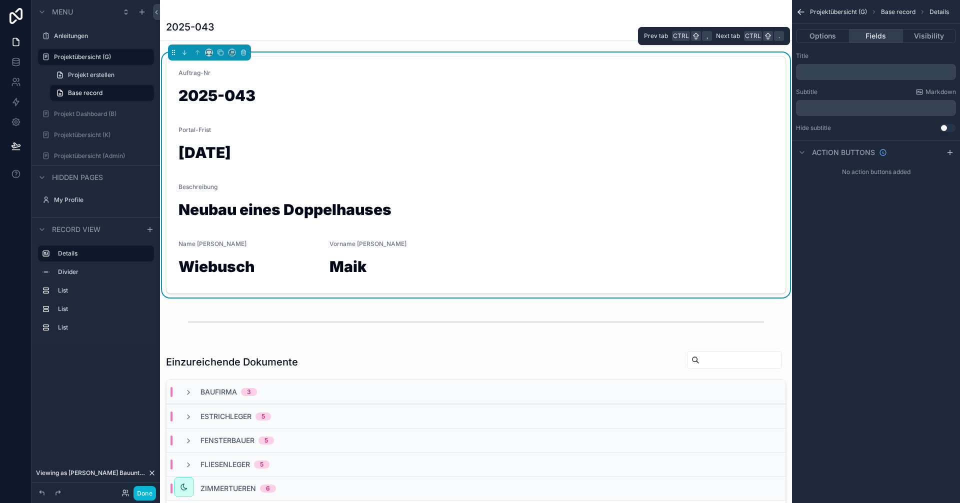
click at [880, 38] on button "Fields" at bounding box center [875, 36] width 53 height 14
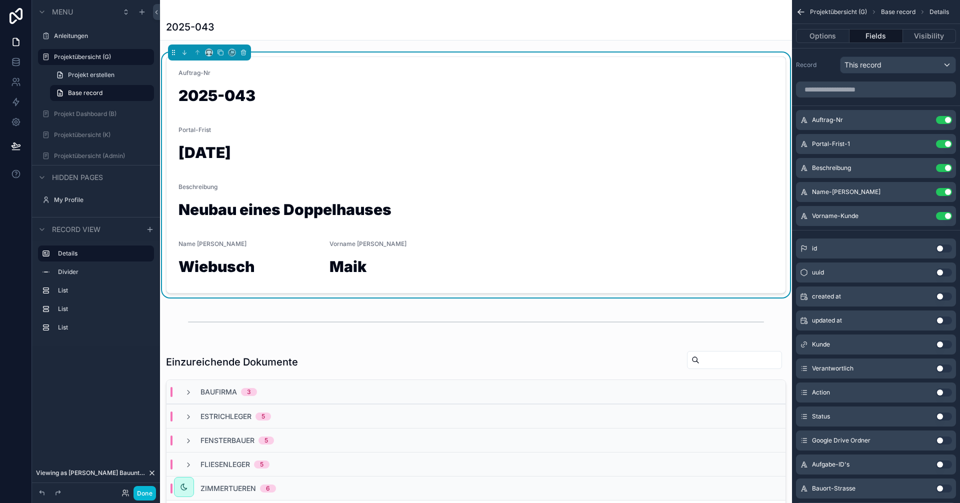
click at [530, 187] on div "Beschreibung" at bounding box center [475, 189] width 595 height 12
click at [362, 107] on div "2025-043" at bounding box center [475, 97] width 595 height 25
click at [926, 41] on button "Visibility" at bounding box center [929, 36] width 53 height 14
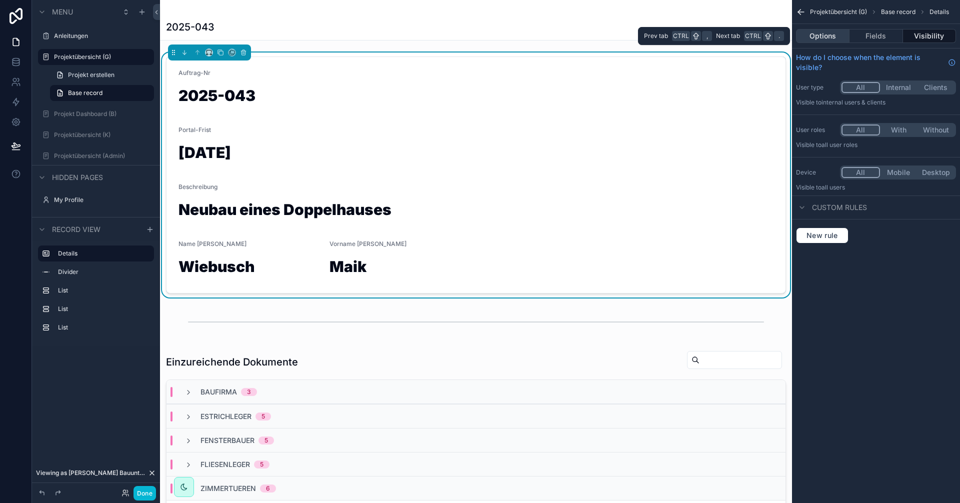
click at [812, 37] on button "Options" at bounding box center [822, 36] width 53 height 14
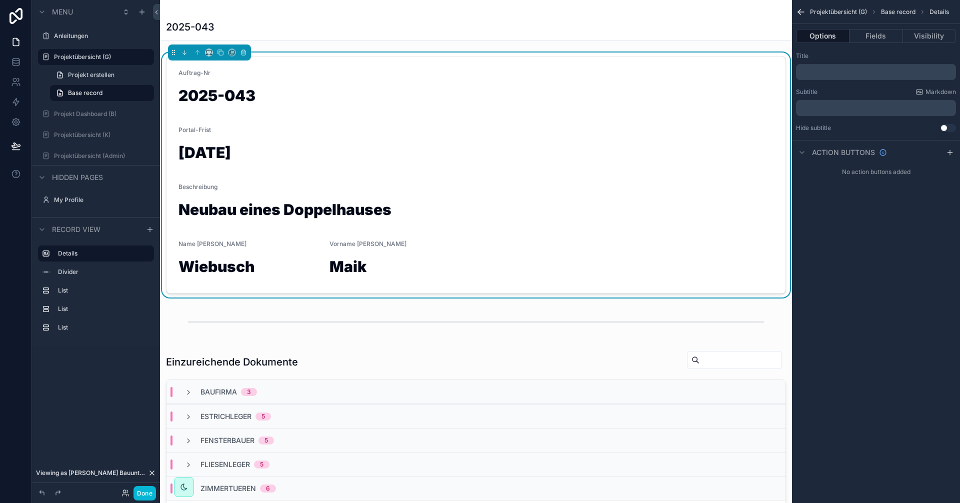
click at [403, 83] on div "Auftrag-Nr 2025-043" at bounding box center [475, 89] width 595 height 41
click at [65, 272] on label "Divider" at bounding box center [102, 272] width 88 height 8
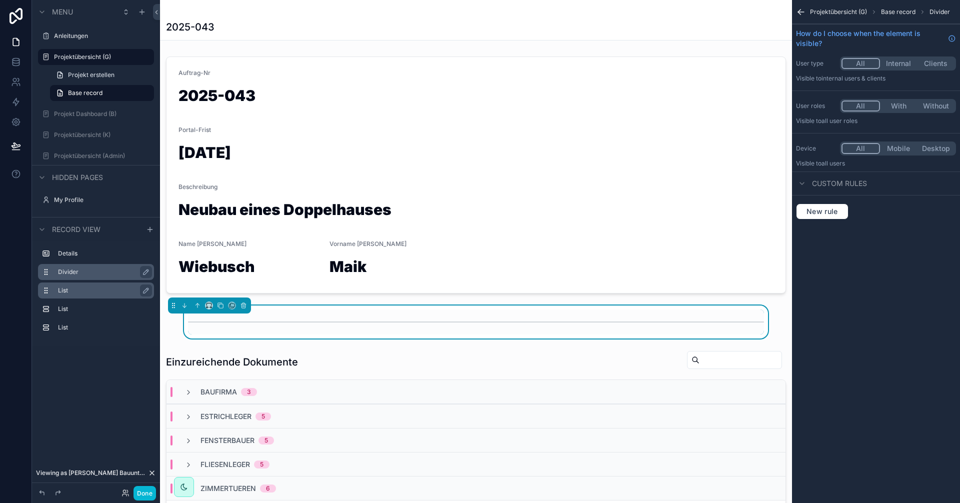
click at [65, 291] on label "List" at bounding box center [102, 290] width 88 height 8
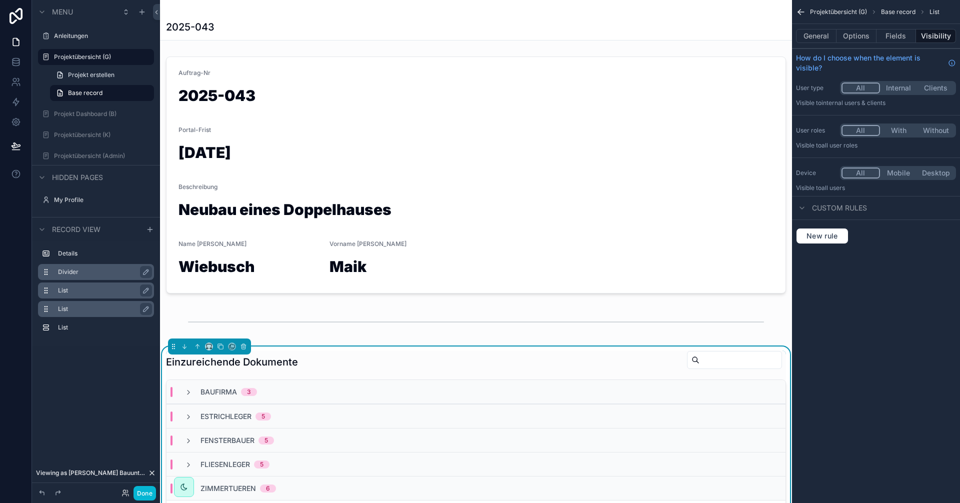
click at [65, 307] on label "List" at bounding box center [102, 309] width 88 height 8
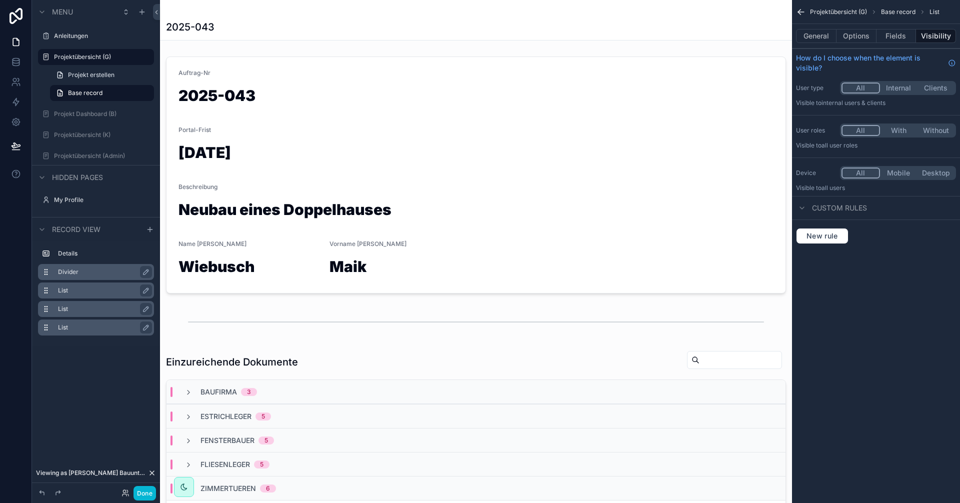
click at [65, 325] on label "List" at bounding box center [102, 327] width 88 height 8
click at [67, 250] on label "Details" at bounding box center [102, 253] width 88 height 8
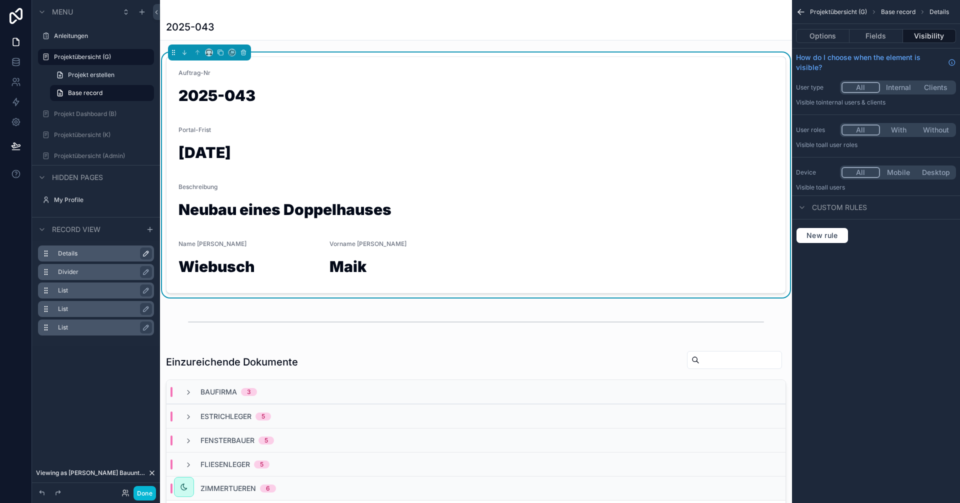
click at [144, 253] on icon "scrollable content" at bounding box center [146, 253] width 8 height 8
click at [142, 255] on icon "scrollable content" at bounding box center [144, 253] width 8 height 8
click at [121, 253] on label "Details" at bounding box center [102, 253] width 88 height 8
click at [143, 254] on icon "scrollable content" at bounding box center [146, 253] width 8 height 8
click at [253, 98] on h1 "2025-043" at bounding box center [475, 97] width 595 height 19
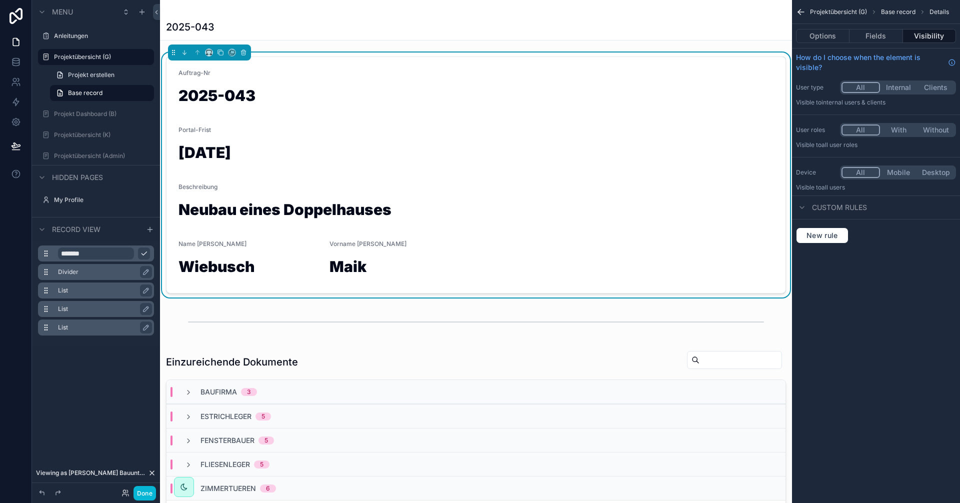
drag, startPoint x: 254, startPoint y: 93, endPoint x: 236, endPoint y: 98, distance: 18.5
click at [236, 98] on h1 "2025-043" at bounding box center [475, 97] width 595 height 19
click at [224, 118] on form "Auftrag-Nr 2025-043 Portal-Frist [DATE] Beschreibung Neubau eines Doppelhauses …" at bounding box center [475, 175] width 619 height 236
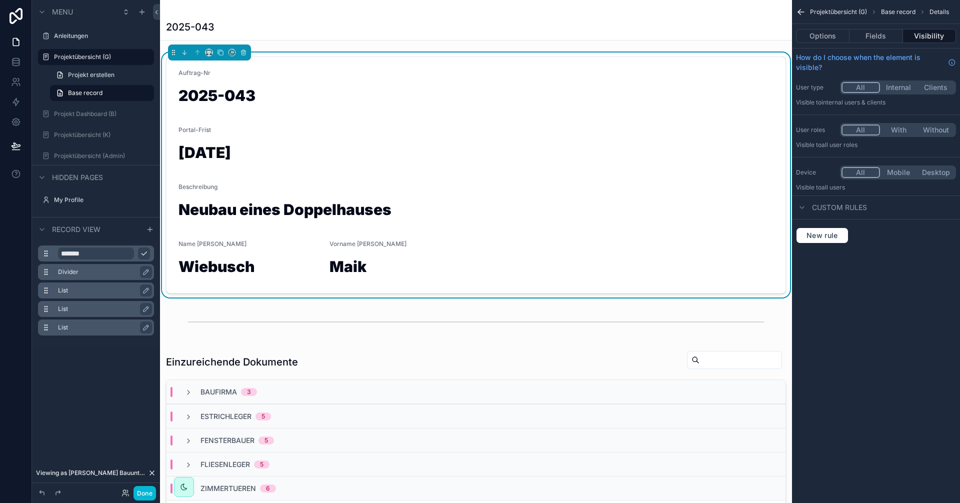
click at [145, 250] on icon "scrollable content" at bounding box center [144, 253] width 8 height 8
click at [143, 496] on button "Done" at bounding box center [144, 493] width 22 height 14
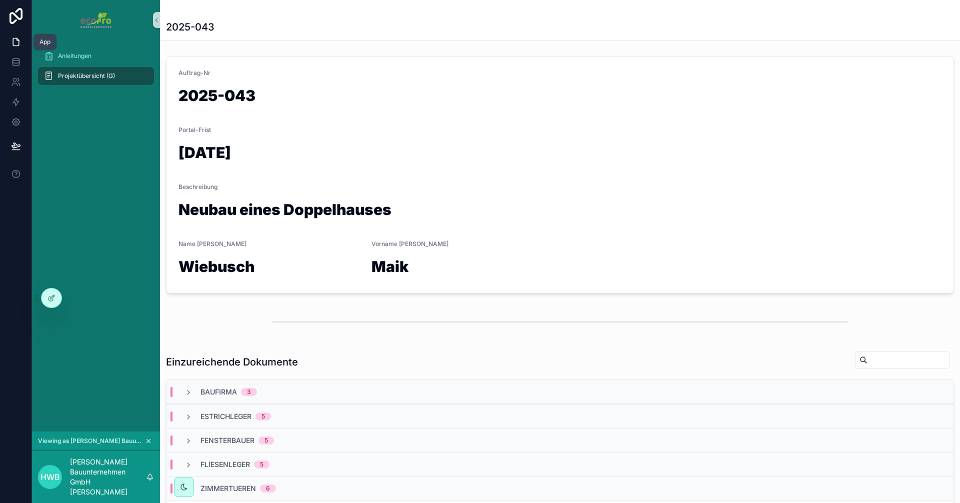
click at [13, 44] on icon at bounding box center [16, 41] width 6 height 7
click at [69, 75] on span "Projektübersicht (G)" at bounding box center [86, 76] width 57 height 8
